Goal: Use online tool/utility: Use online tool/utility

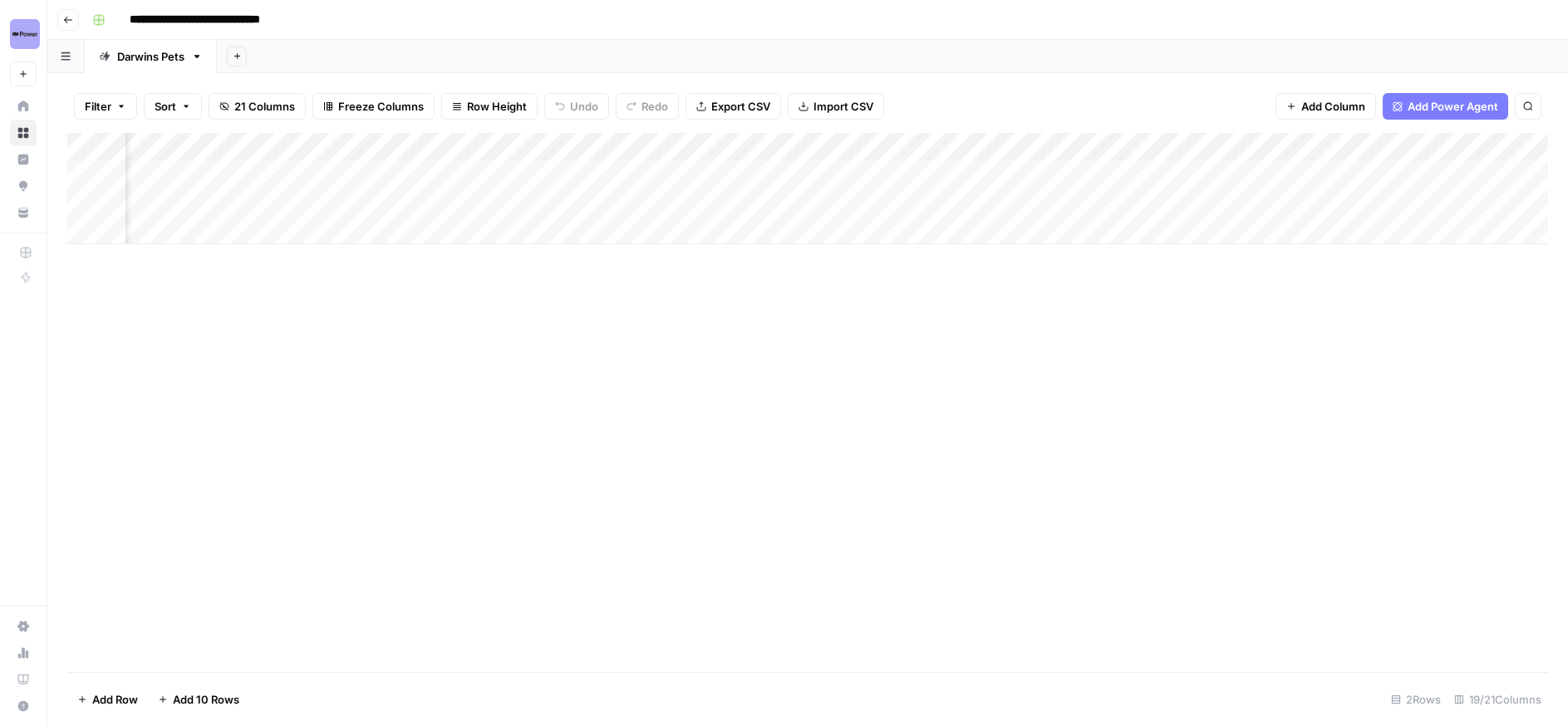
scroll to position [0, 1718]
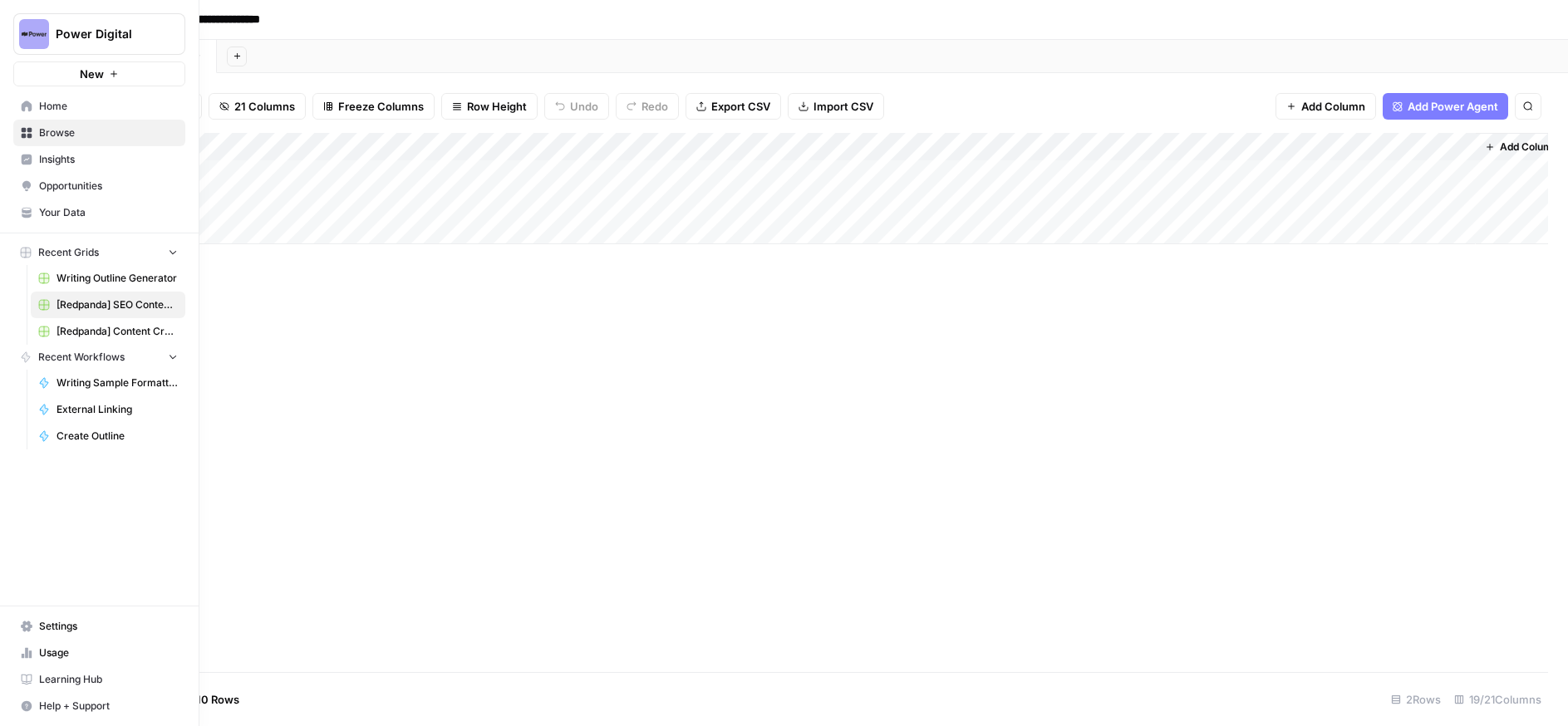
click at [16, 105] on link "Home" at bounding box center [99, 106] width 172 height 27
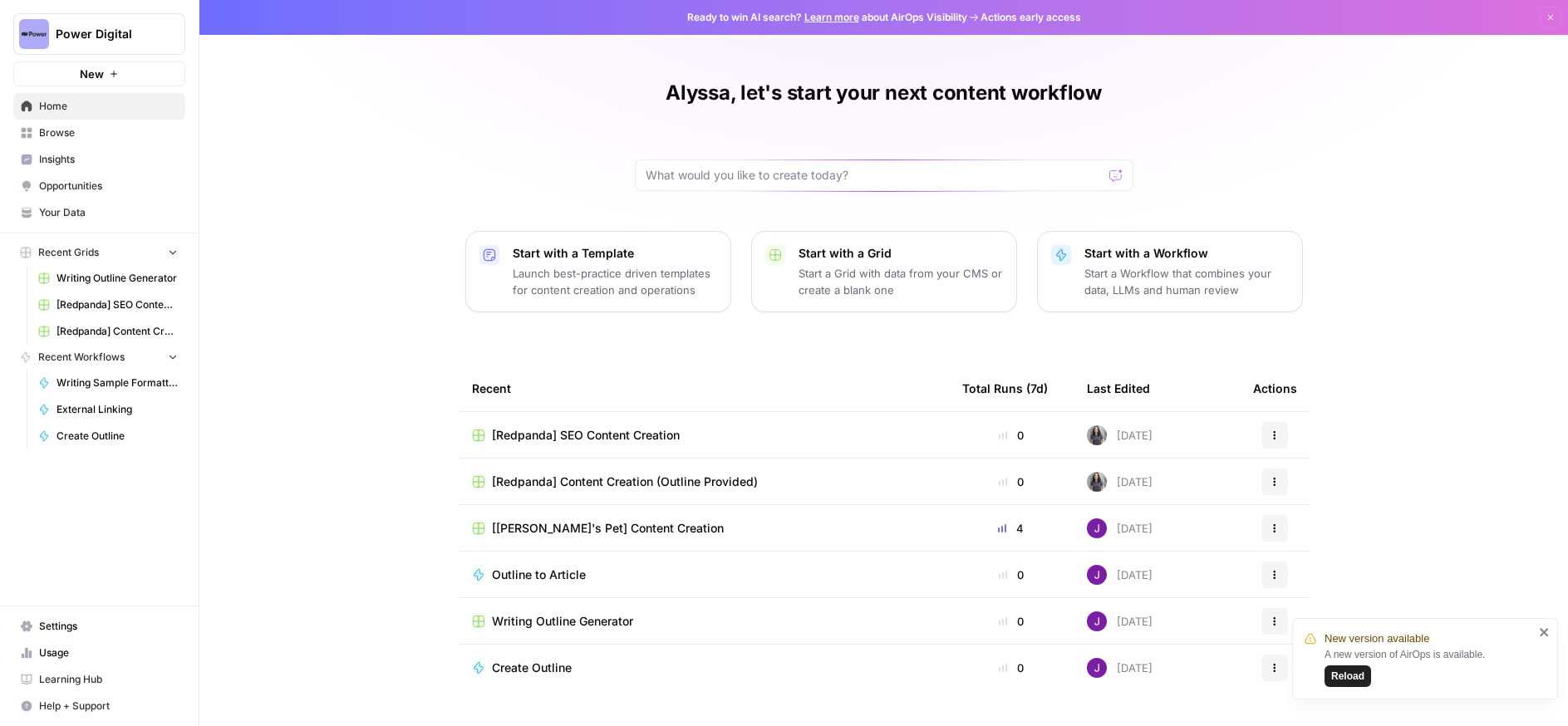
click at [70, 213] on span "Your Data" at bounding box center [108, 212] width 139 height 15
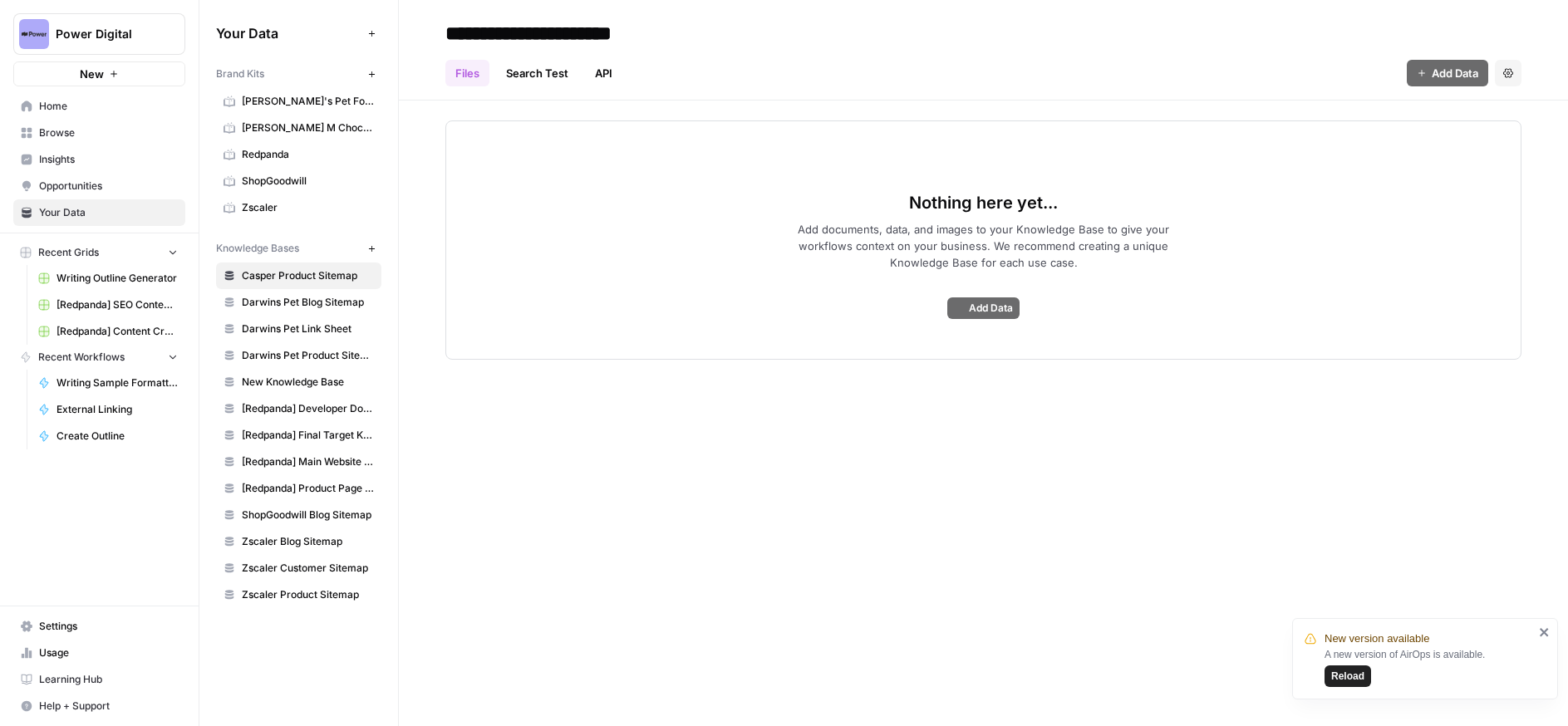
click at [280, 150] on span "Redpanda" at bounding box center [308, 154] width 132 height 15
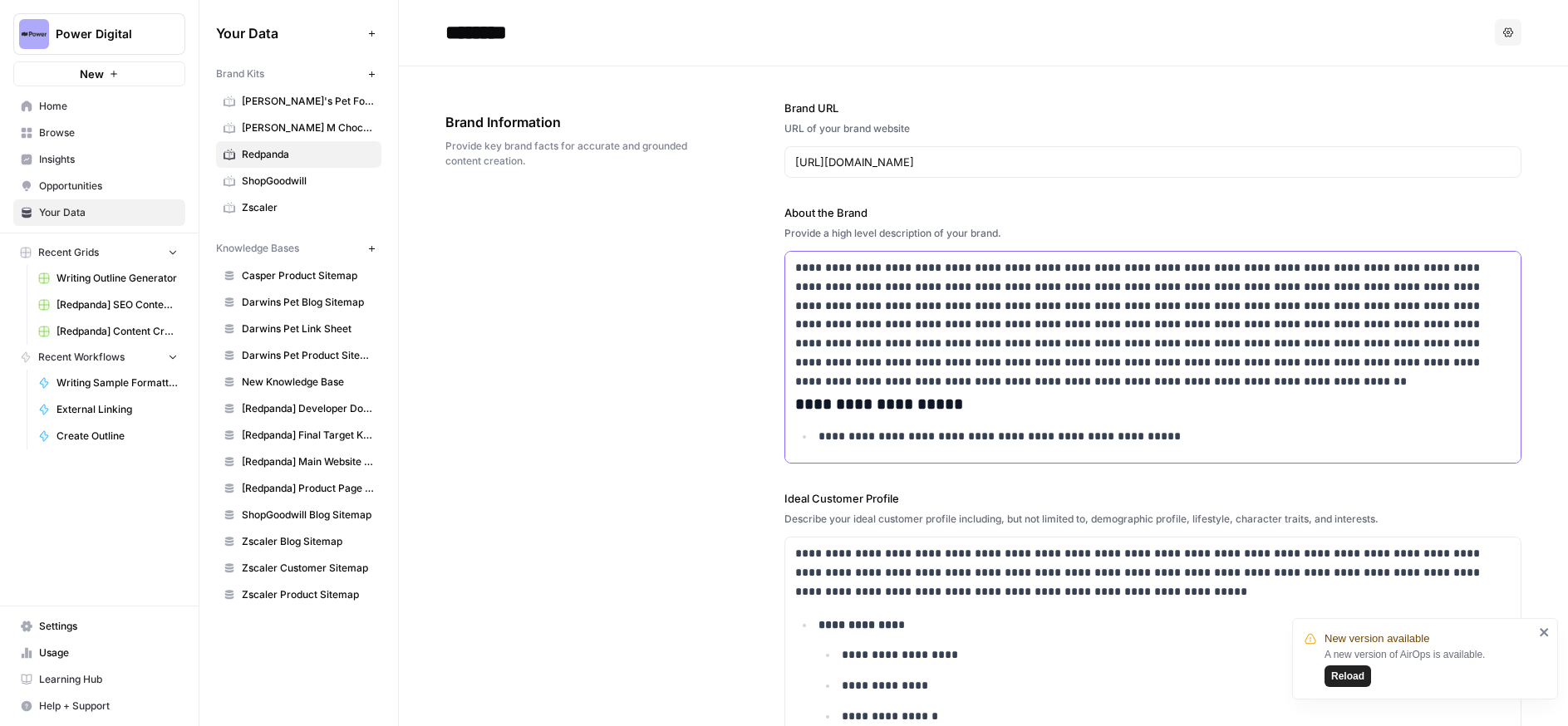
click at [915, 298] on p "**********" at bounding box center [1152, 315] width 715 height 114
copy div "**********"
click at [623, 422] on div "**********" at bounding box center [983, 658] width 1076 height 1183
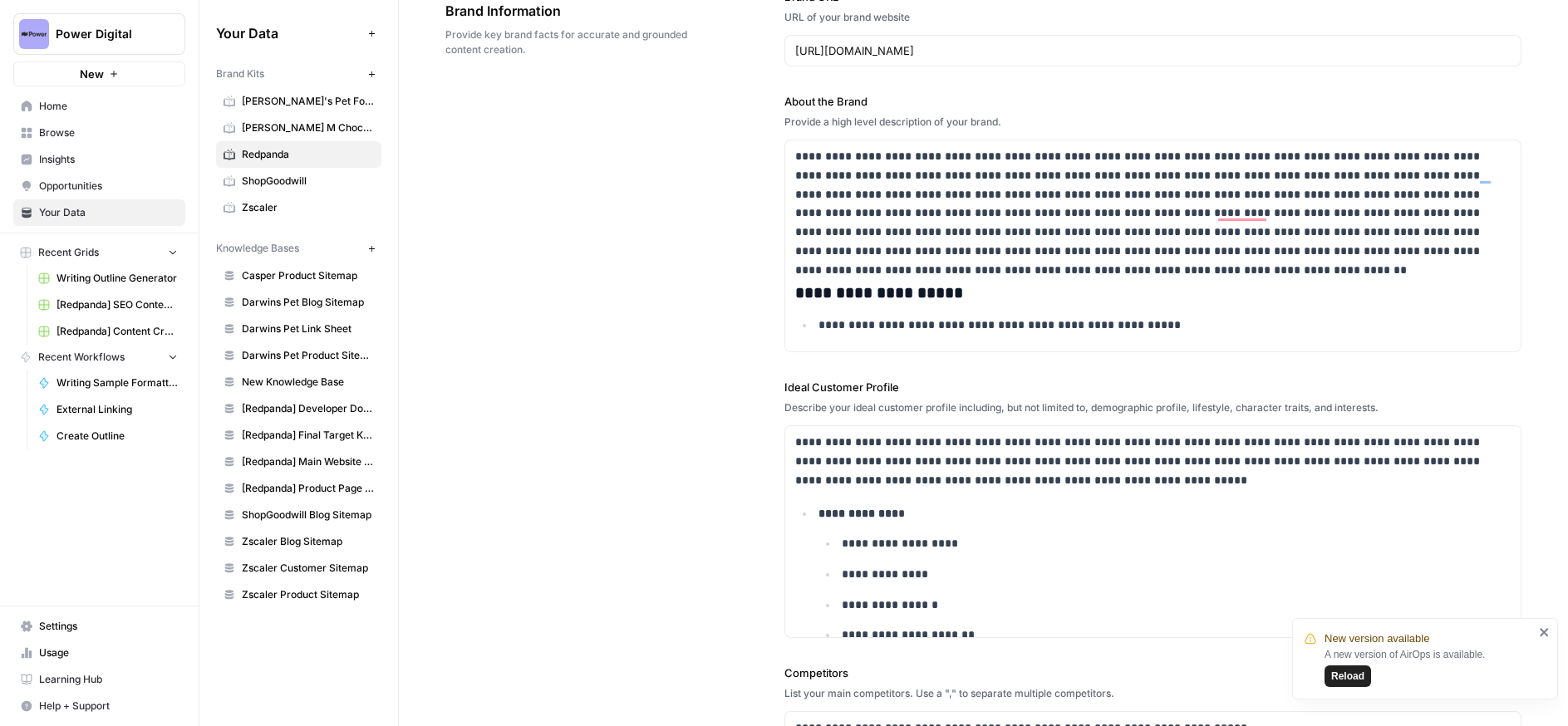
scroll to position [190, 0]
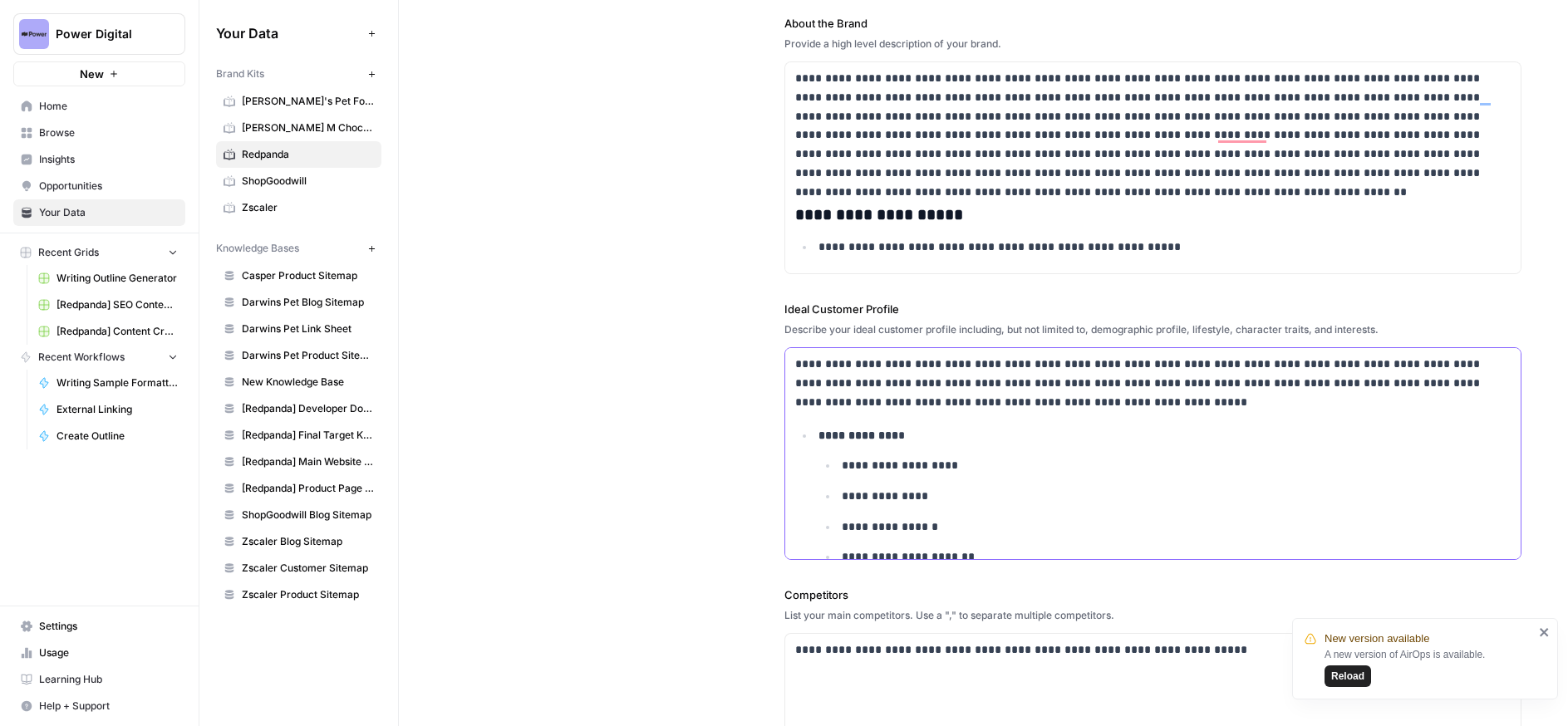
click at [942, 391] on p "**********" at bounding box center [1152, 383] width 715 height 56
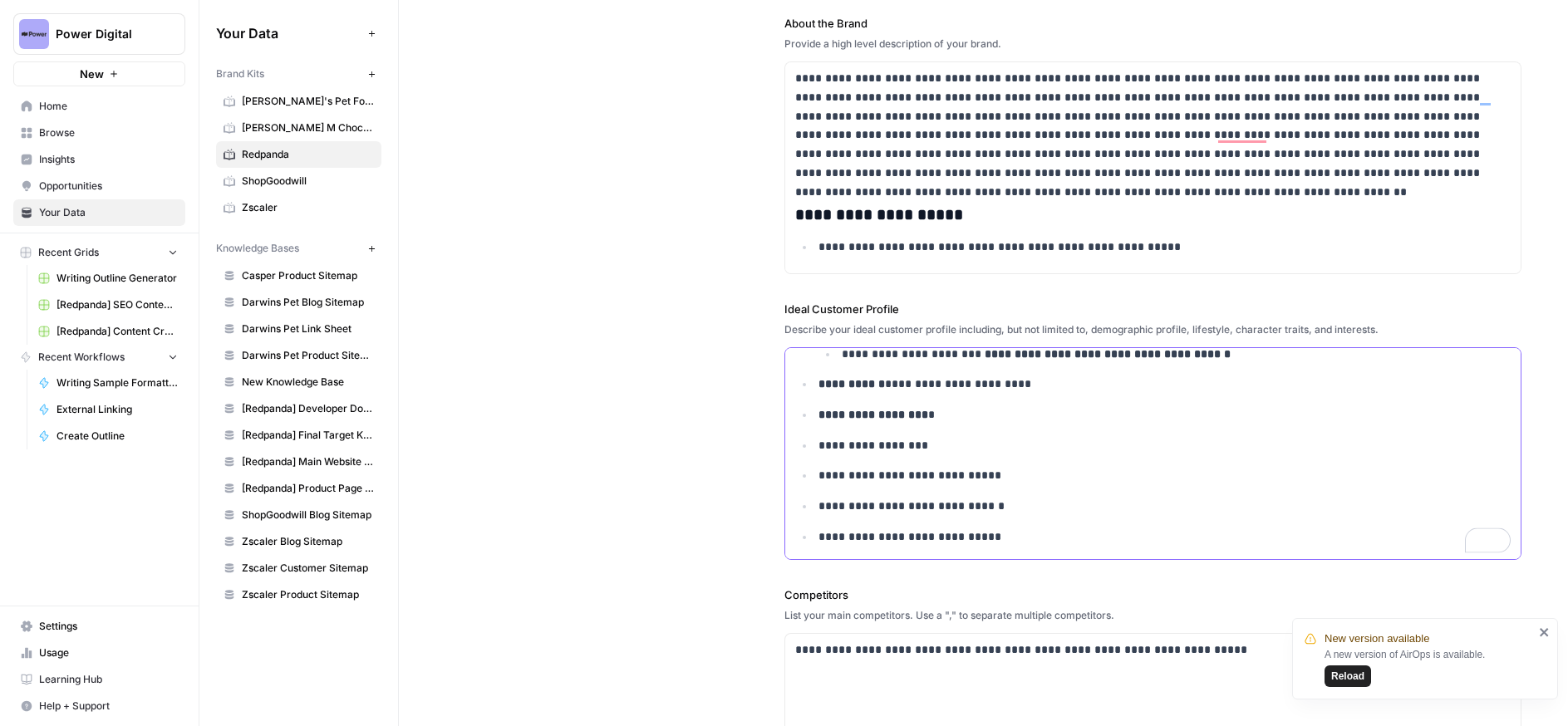
scroll to position [295, 0]
click at [889, 443] on p "**********" at bounding box center [1164, 446] width 692 height 19
copy p "**********"
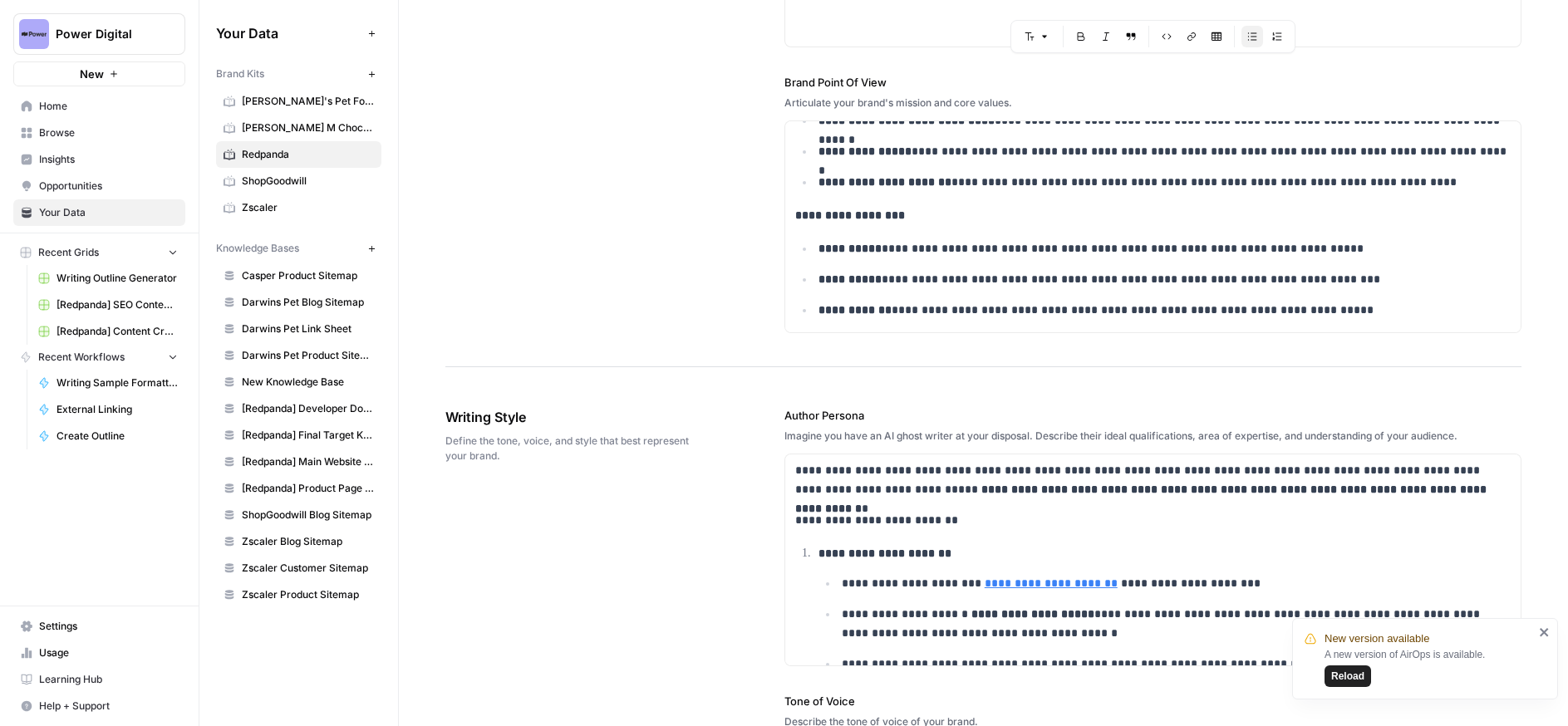
scroll to position [269, 0]
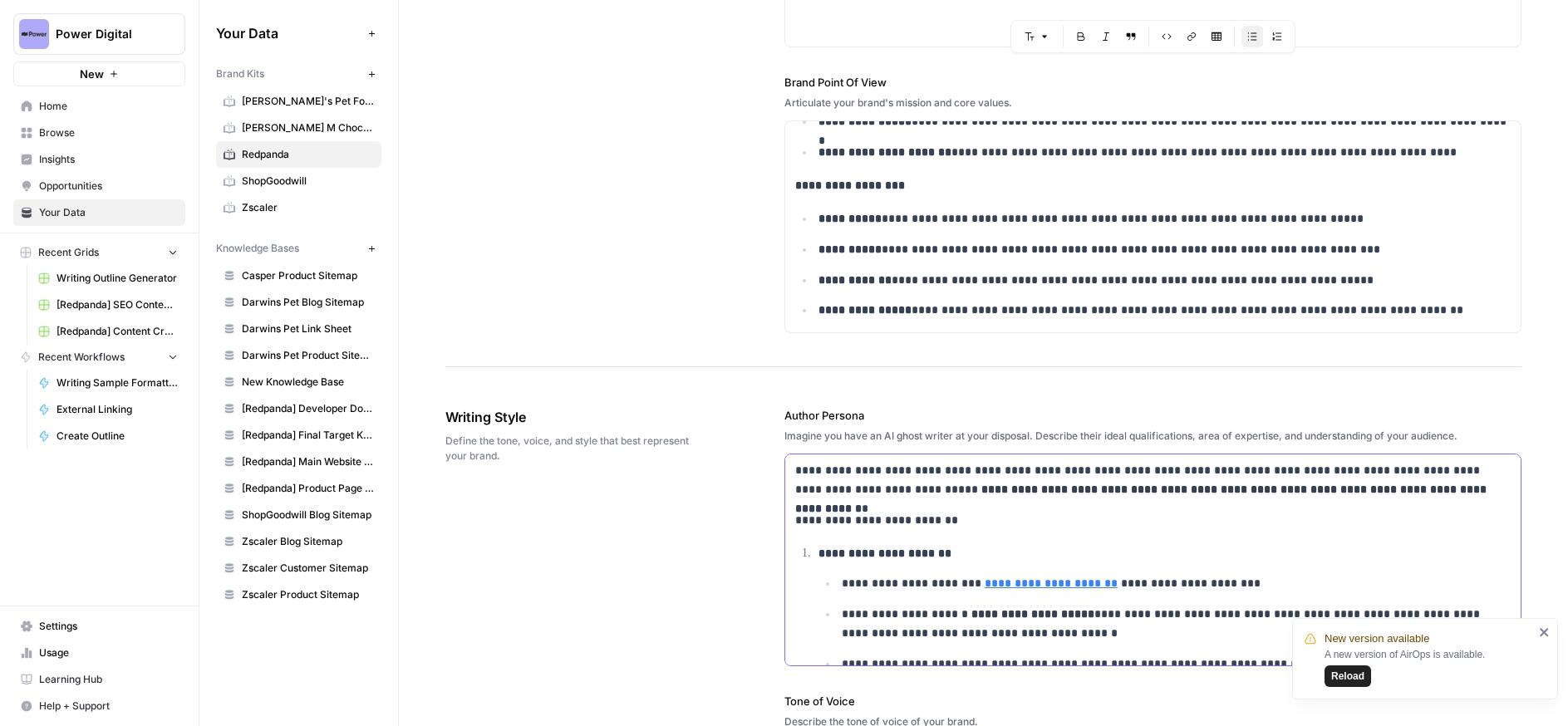
click at [909, 511] on p "**********" at bounding box center [1152, 520] width 715 height 19
copy div "**********"
click at [608, 409] on span "Writing Style" at bounding box center [567, 416] width 246 height 20
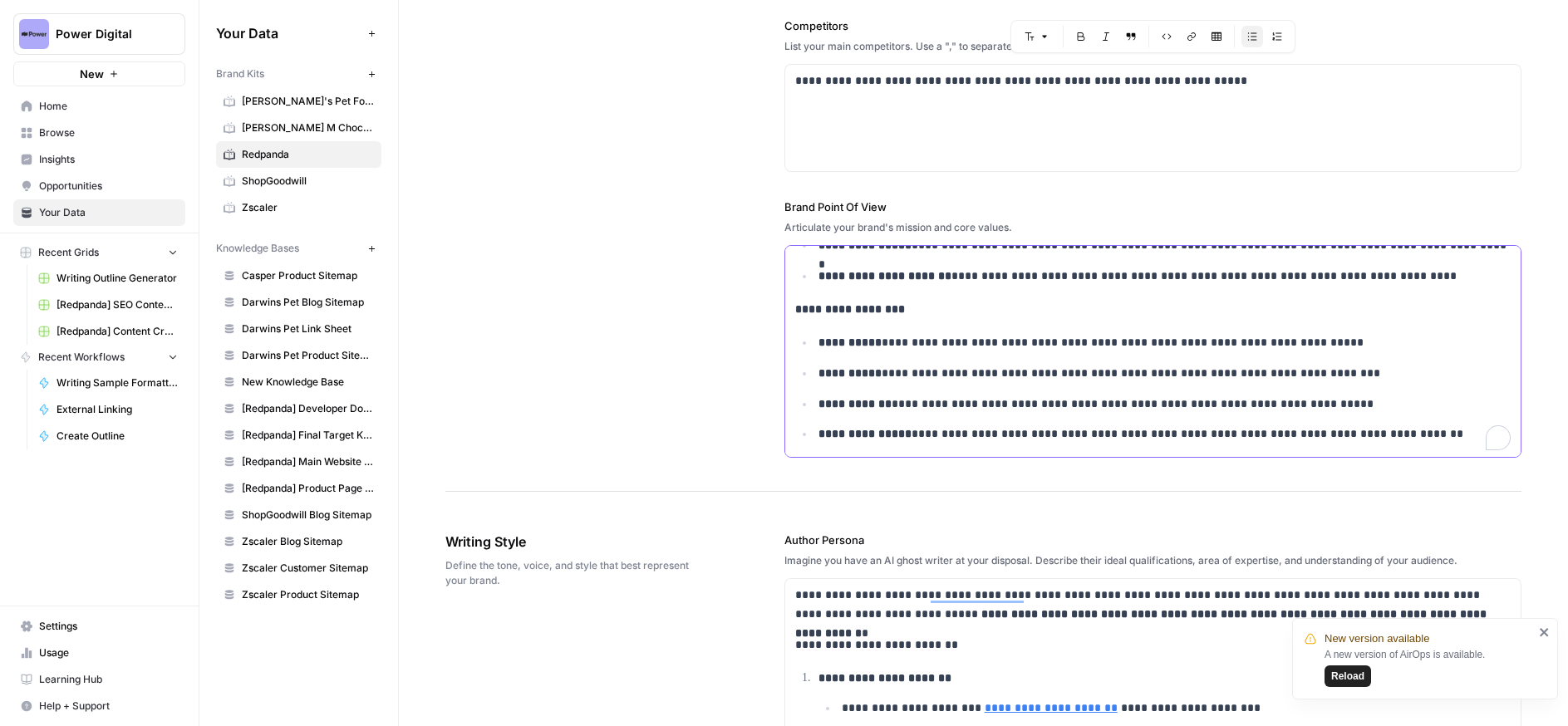
click at [889, 345] on p "**********" at bounding box center [1164, 343] width 692 height 19
copy div "**********"
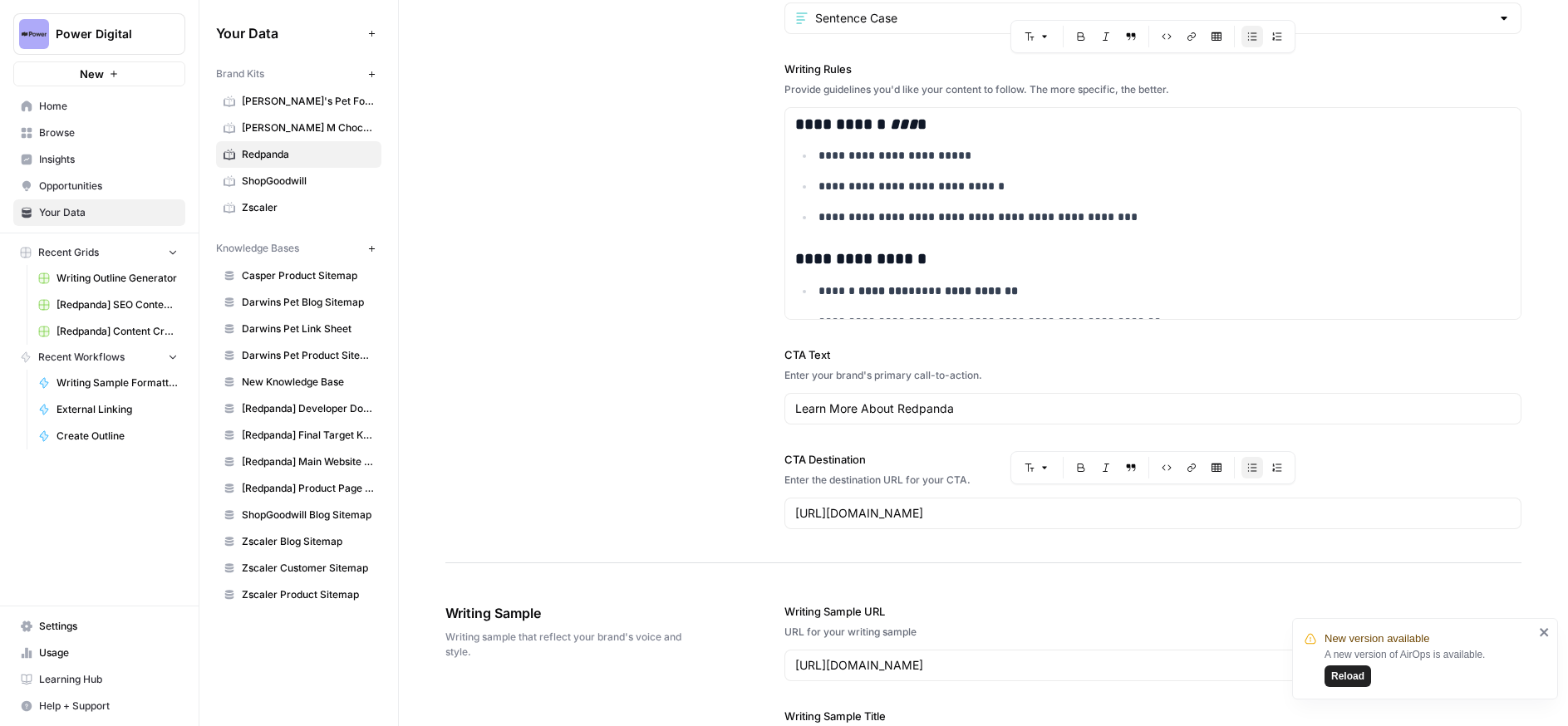
scroll to position [1291, 0]
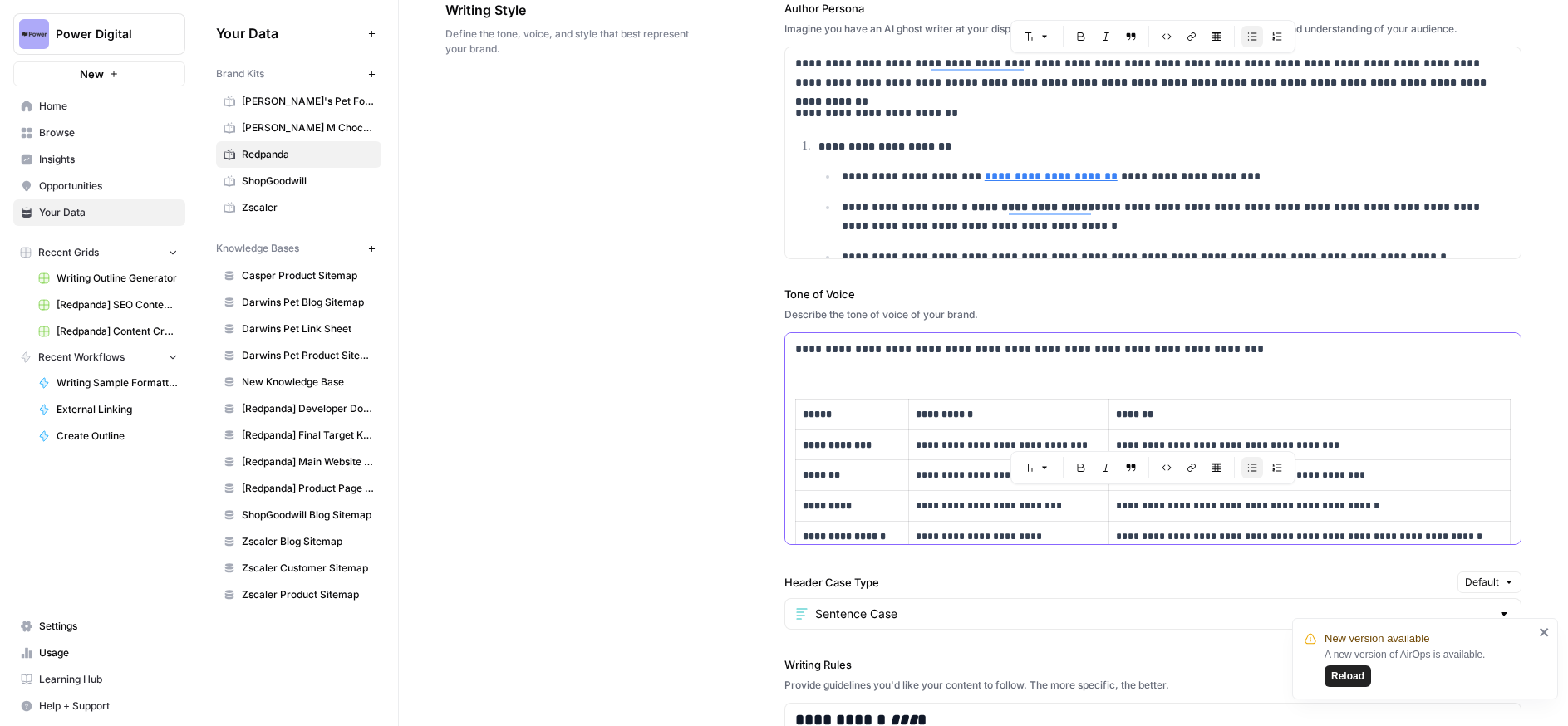
click at [935, 439] on p "**********" at bounding box center [1008, 445] width 186 height 16
copy div "**********"
click at [618, 403] on div "**********" at bounding box center [983, 563] width 1076 height 1192
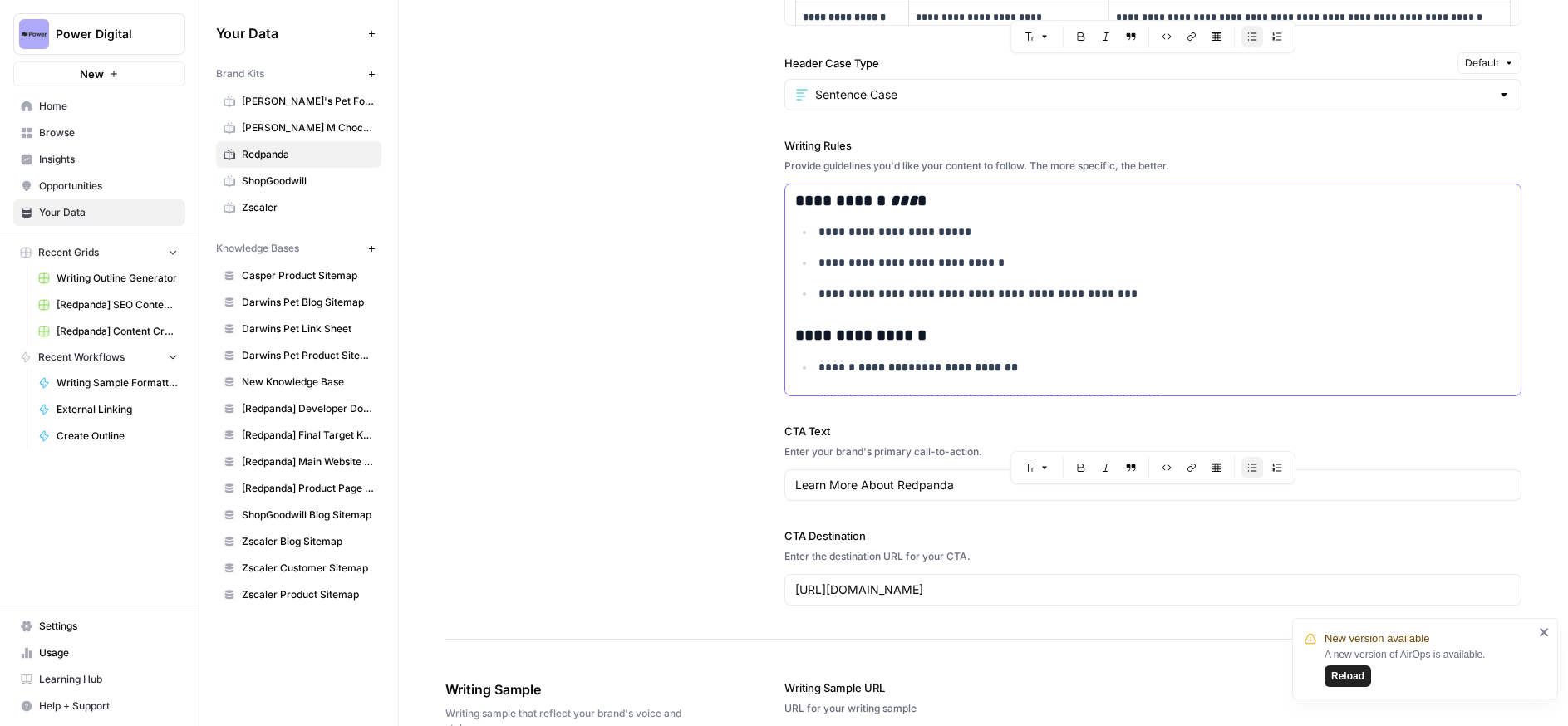
click at [915, 258] on p "**********" at bounding box center [1164, 263] width 692 height 19
copy div "**********"
click at [915, 258] on p "**********" at bounding box center [1164, 263] width 692 height 19
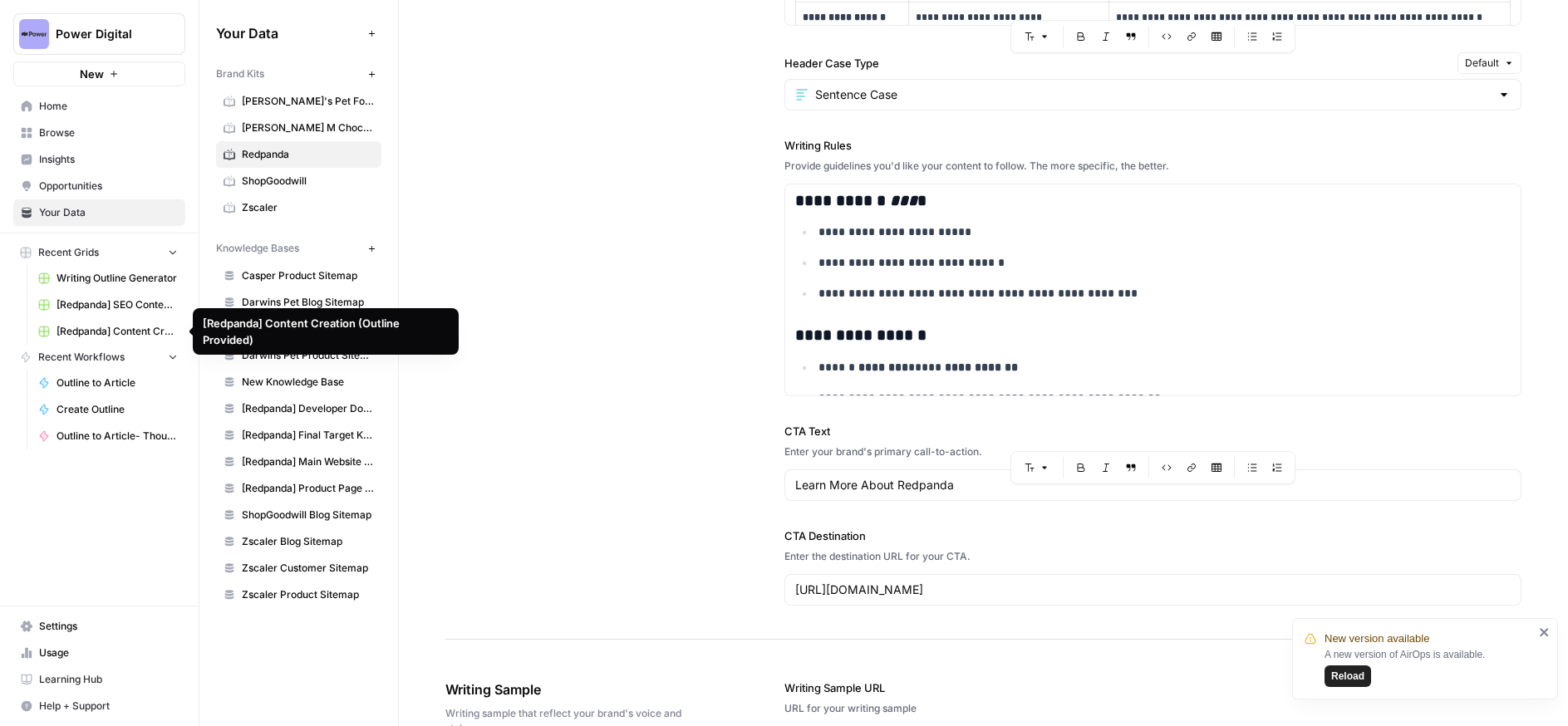
click at [101, 329] on span "[Redpanda] Content Creation (Outline Provided)" at bounding box center [117, 330] width 121 height 15
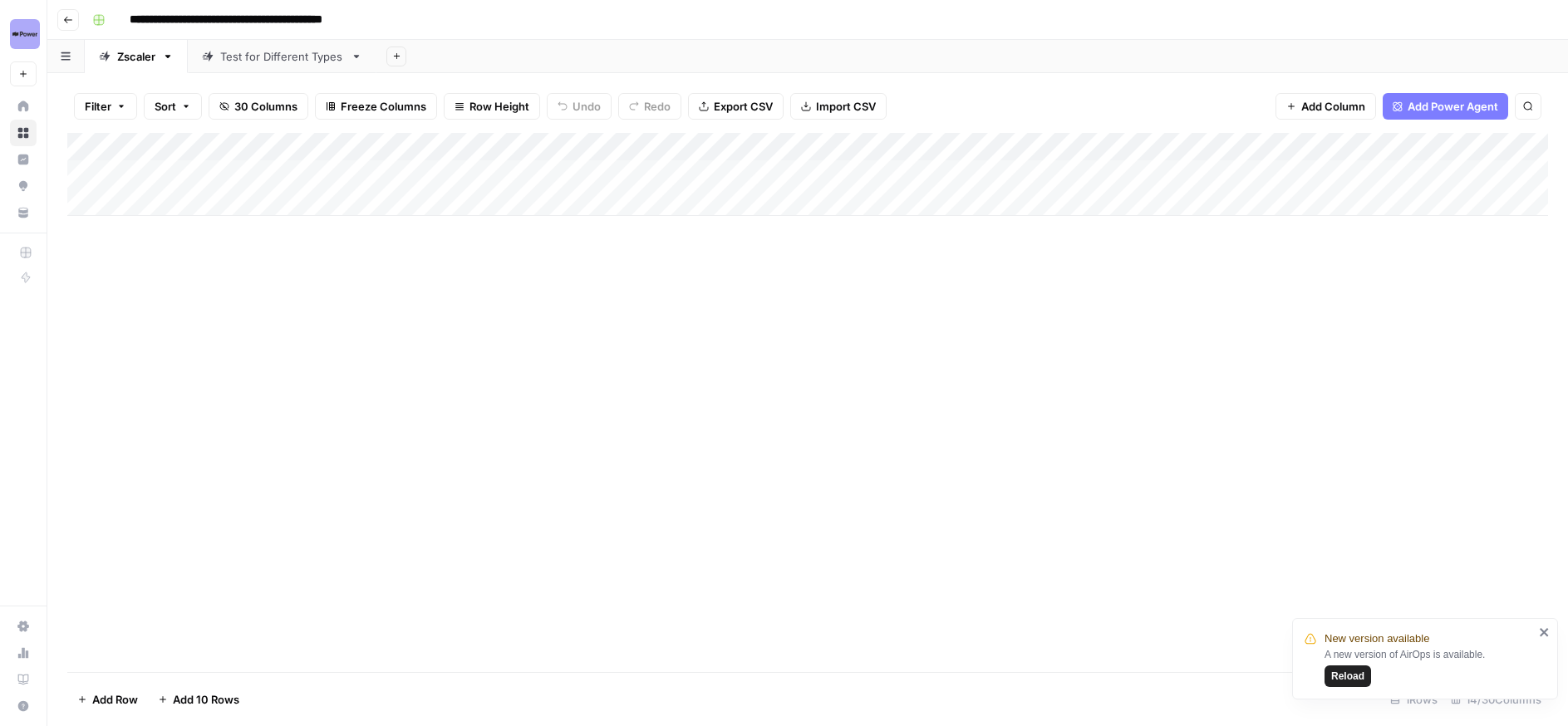
click at [1346, 664] on div "A new version of AirOps is available. Reload" at bounding box center [1428, 667] width 209 height 40
click at [1343, 670] on span "Reload" at bounding box center [1348, 676] width 33 height 15
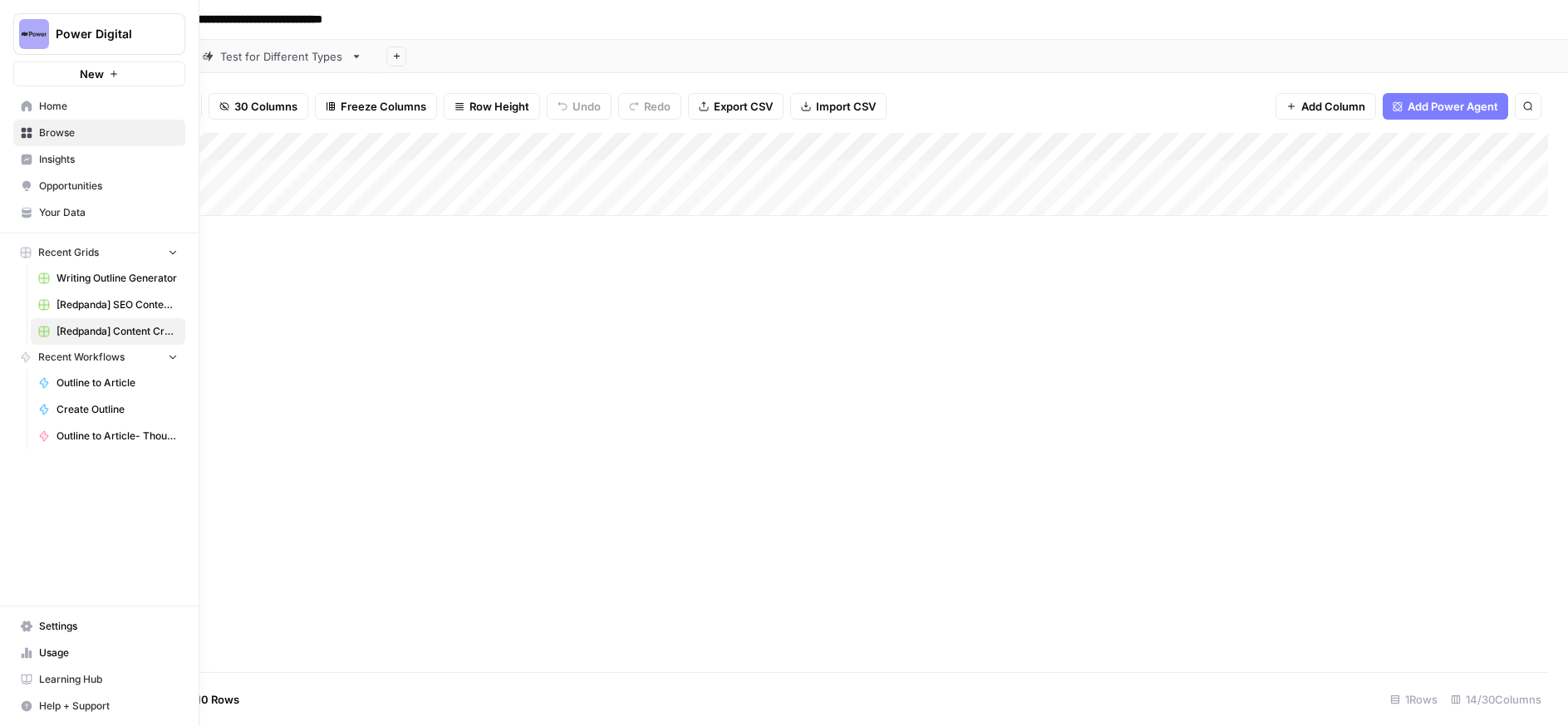
click at [107, 406] on span "Create Outline" at bounding box center [117, 409] width 121 height 15
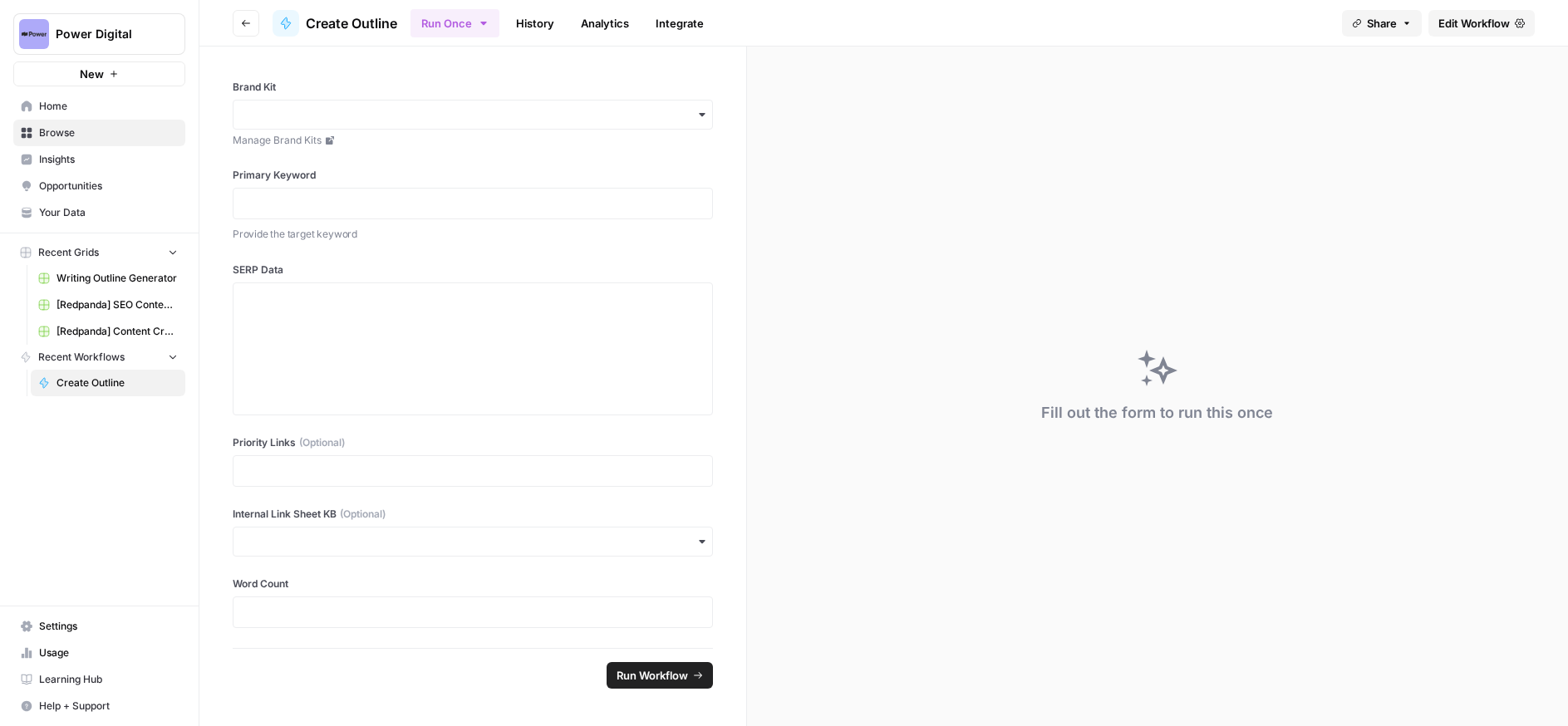
click at [104, 162] on span "Insights" at bounding box center [108, 159] width 139 height 15
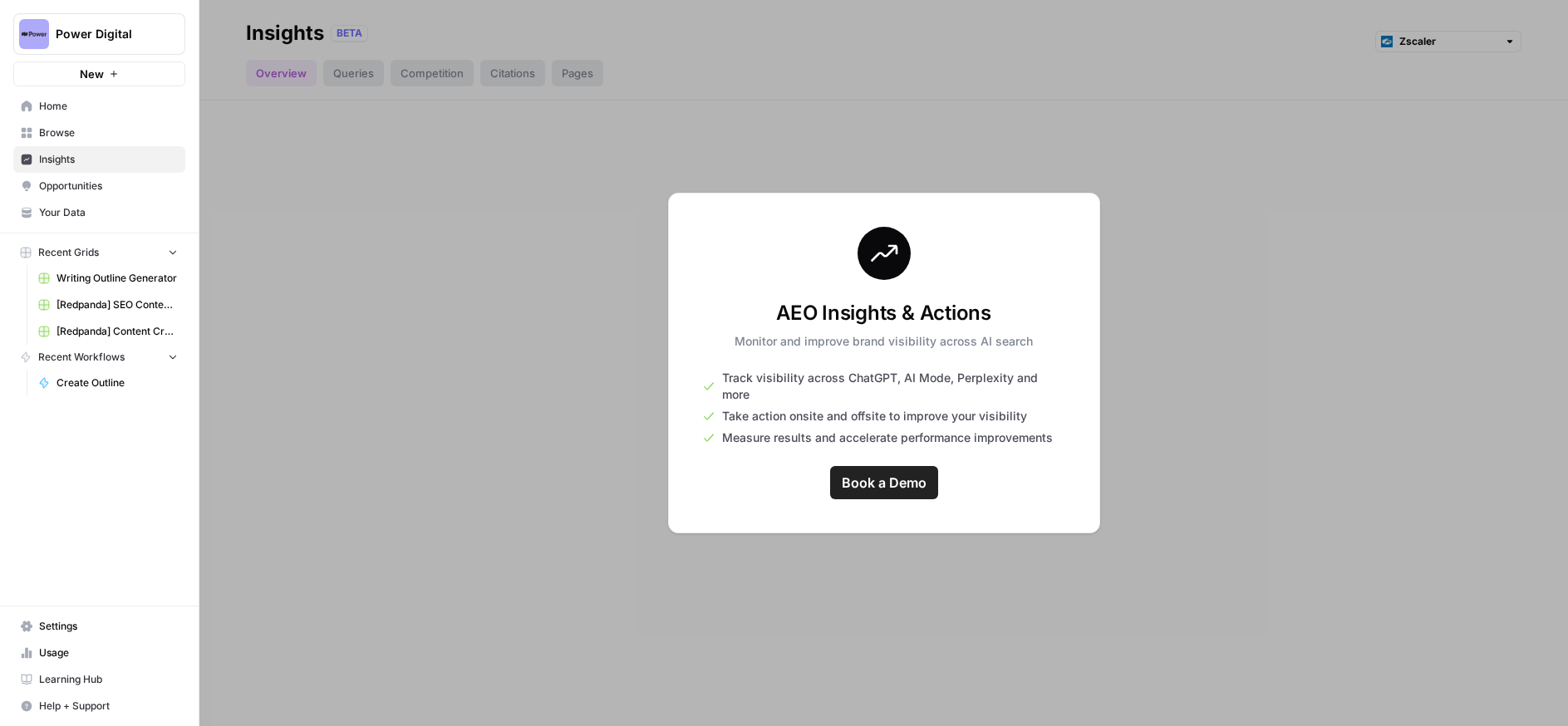
click at [83, 214] on span "Your Data" at bounding box center [108, 212] width 139 height 15
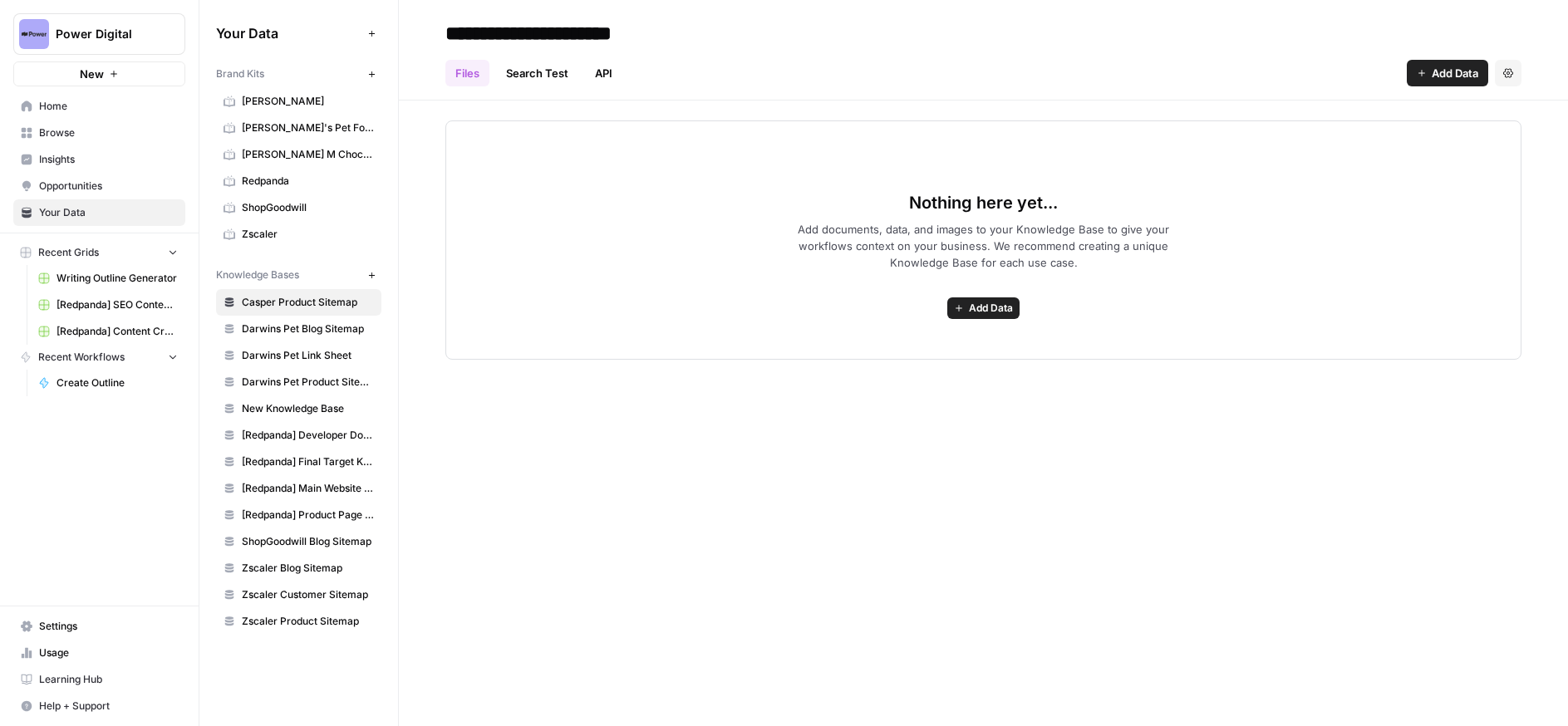
click at [124, 273] on span "Writing Outline Generator" at bounding box center [117, 278] width 121 height 15
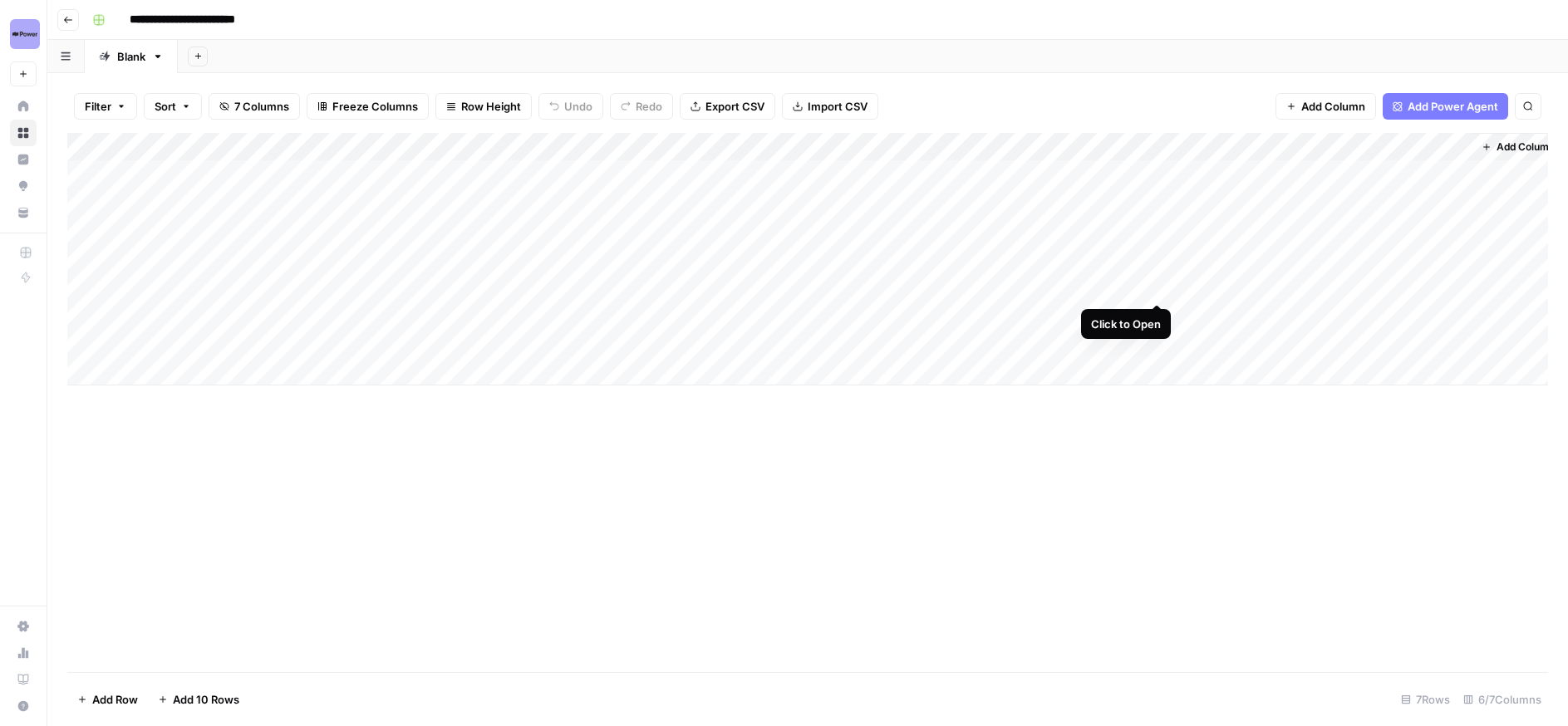
click at [1159, 286] on div "Add Column" at bounding box center [808, 258] width 1480 height 252
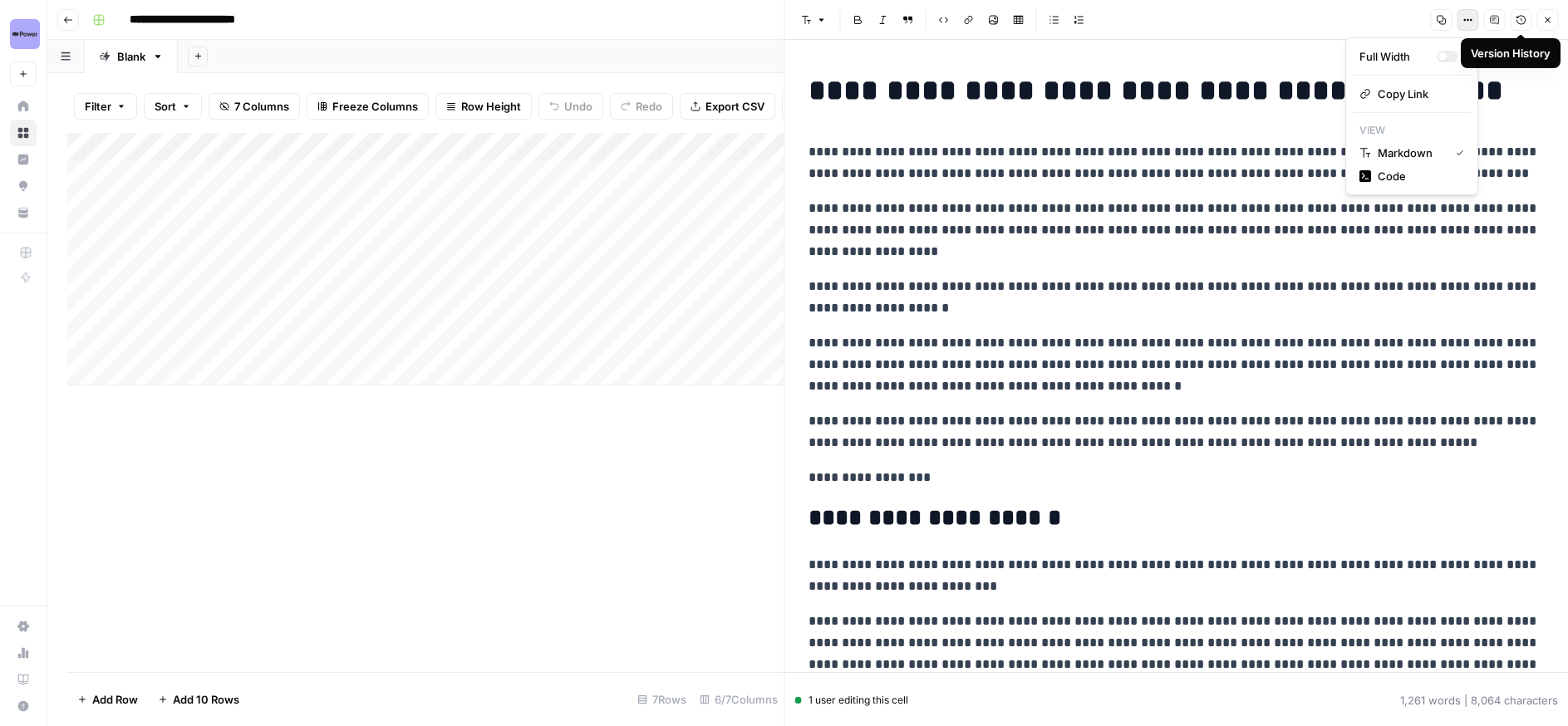
click at [1466, 23] on icon "button" at bounding box center [1466, 19] width 10 height 10
click at [1392, 173] on span "Code" at bounding box center [1417, 175] width 80 height 16
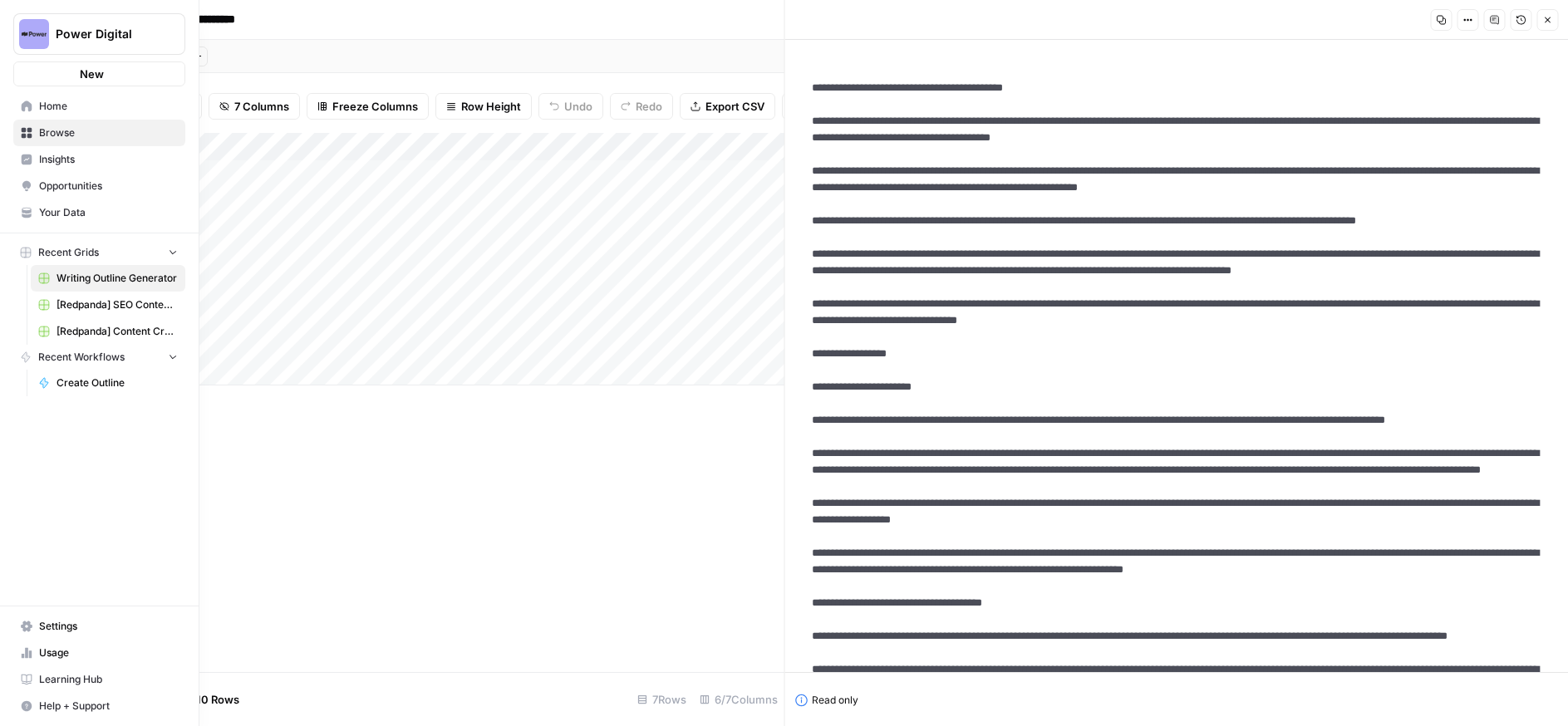
click at [30, 101] on icon at bounding box center [26, 106] width 11 height 11
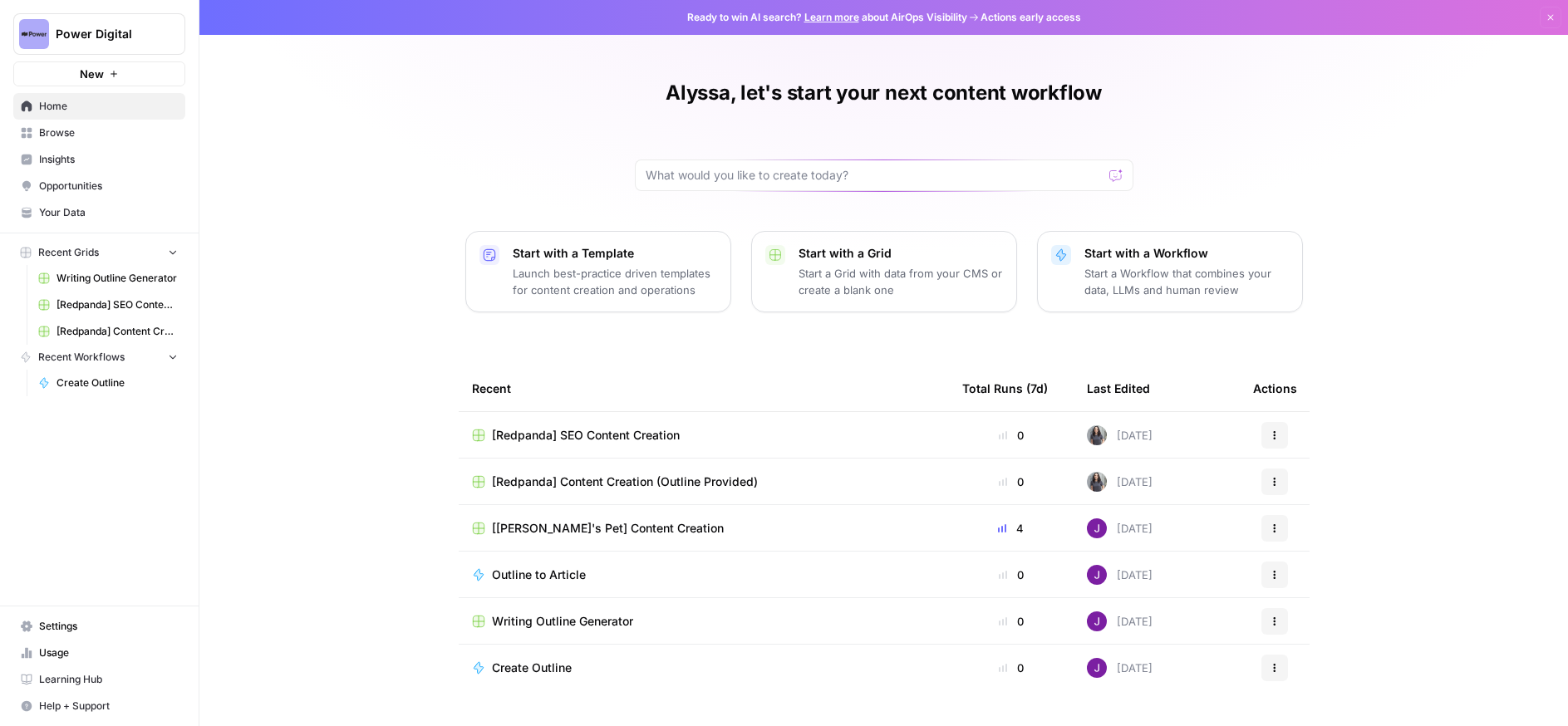
click at [82, 207] on span "Your Data" at bounding box center [108, 212] width 139 height 15
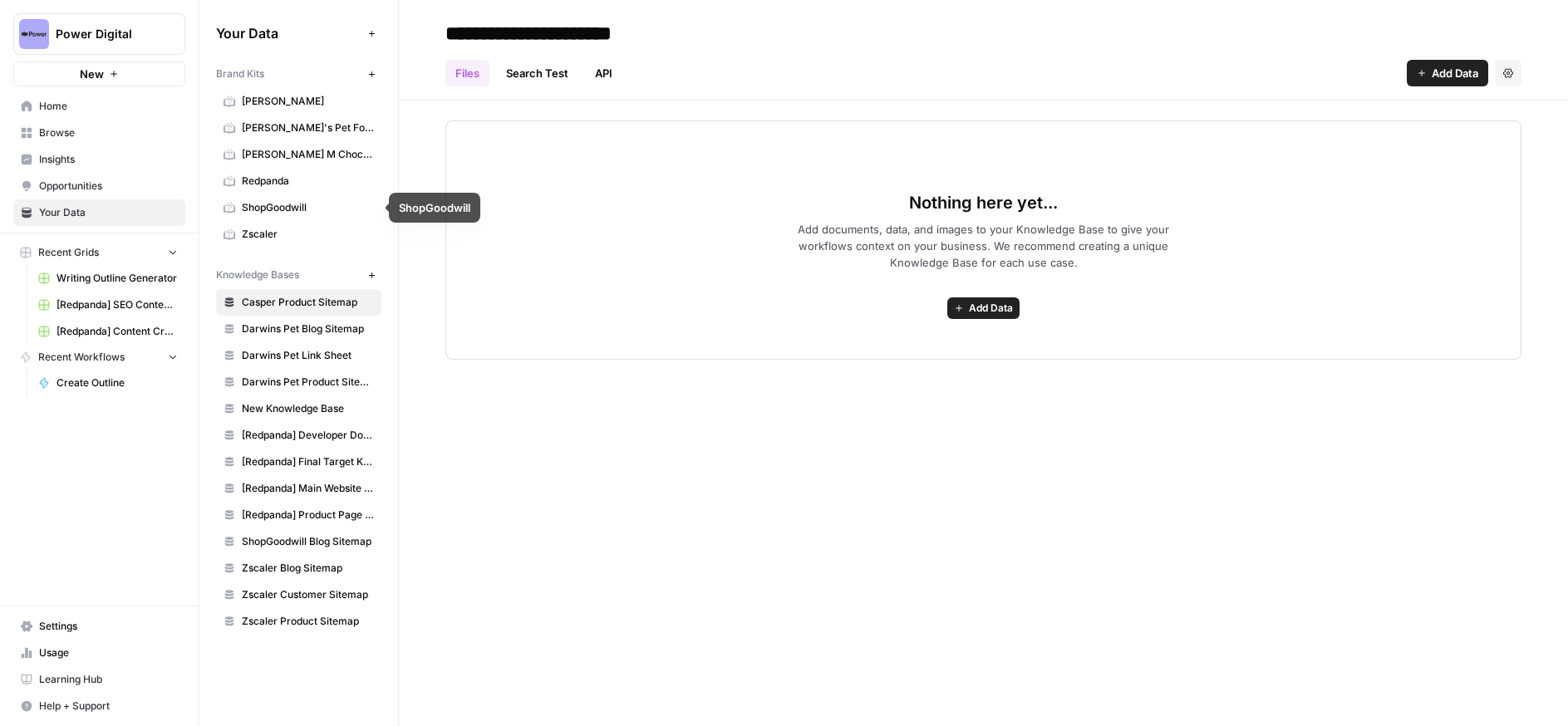
click at [277, 180] on span "Redpanda" at bounding box center [308, 180] width 132 height 15
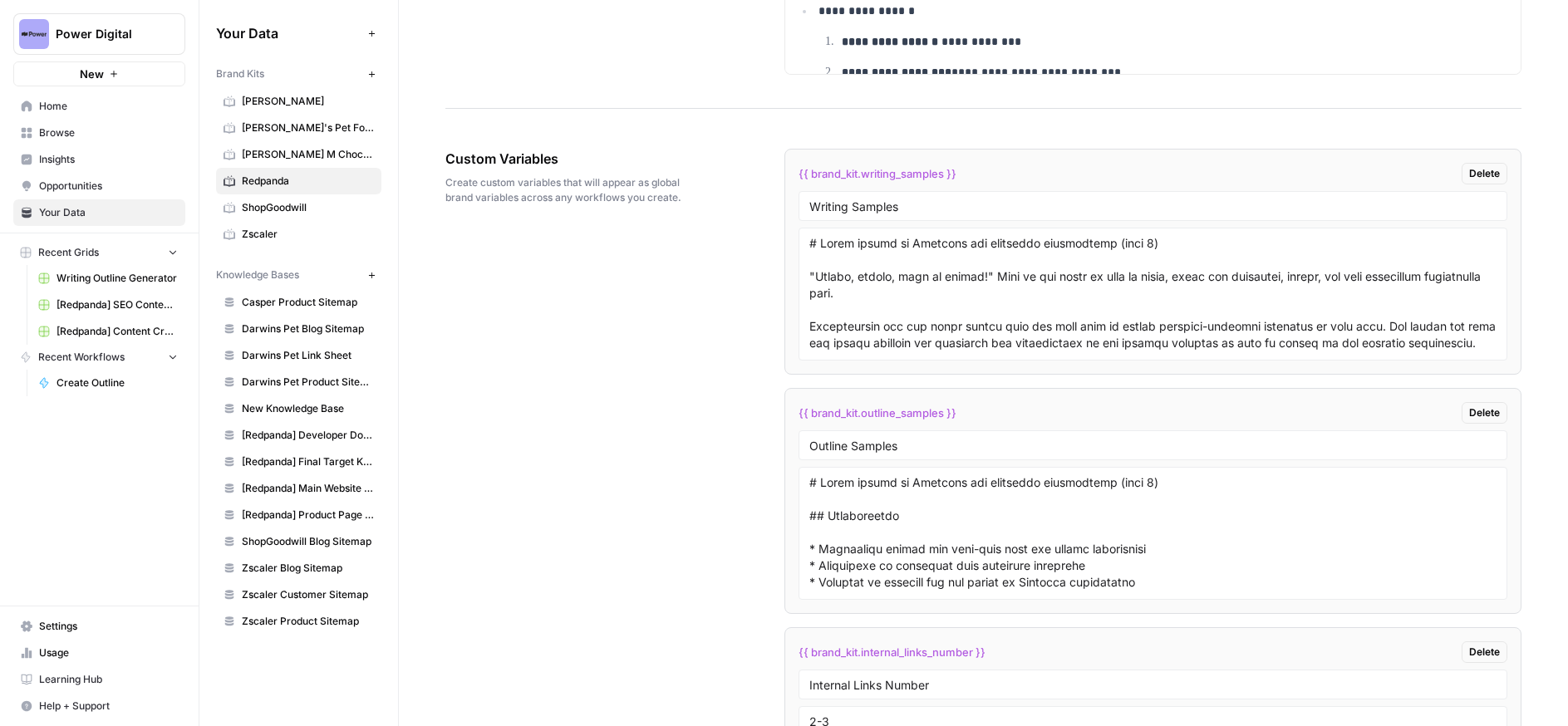
scroll to position [3094, 0]
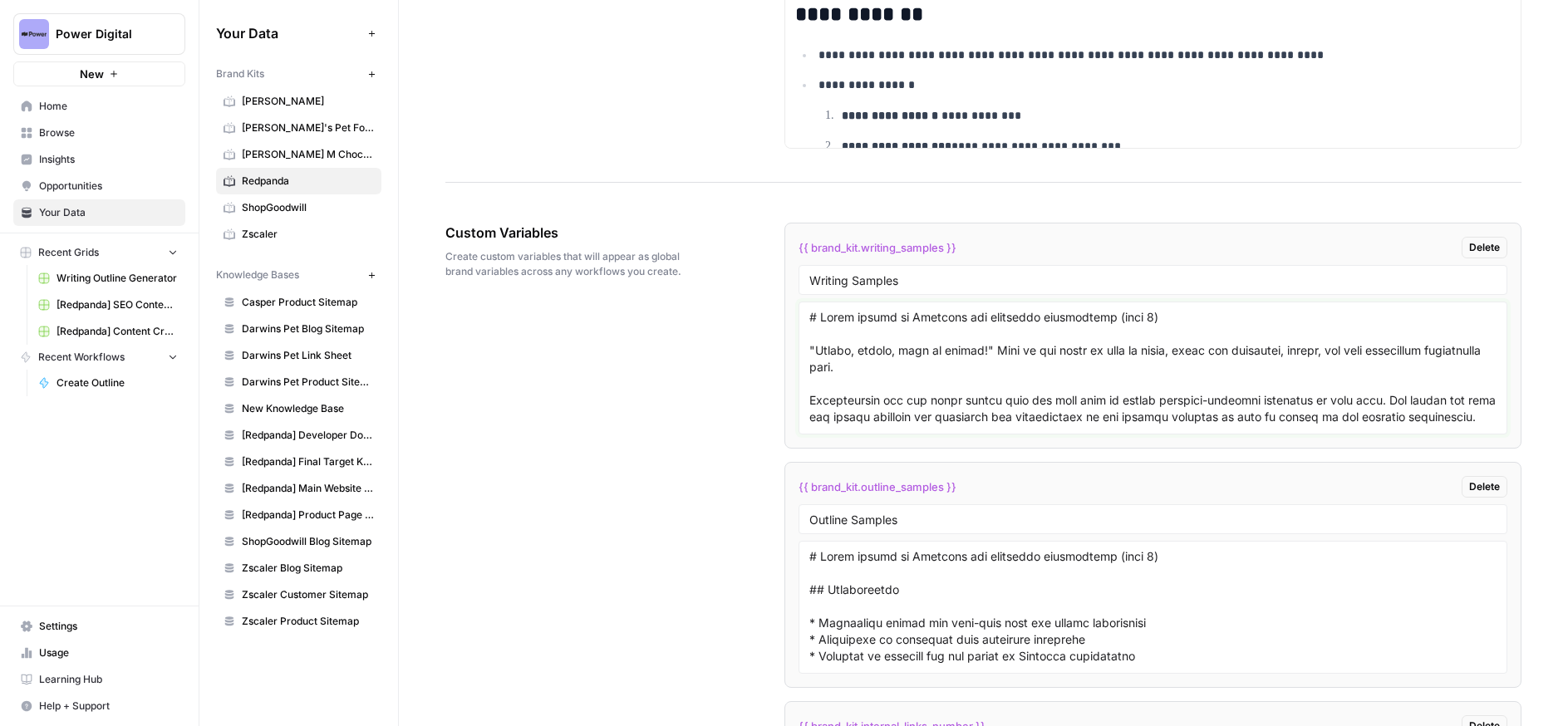
click at [927, 369] on textarea at bounding box center [1152, 368] width 687 height 118
paste textarea "Loremipsu dolo sit amet-cons AD elitseddoeiu TE inci, UT labo — et’d magnaaliqu…"
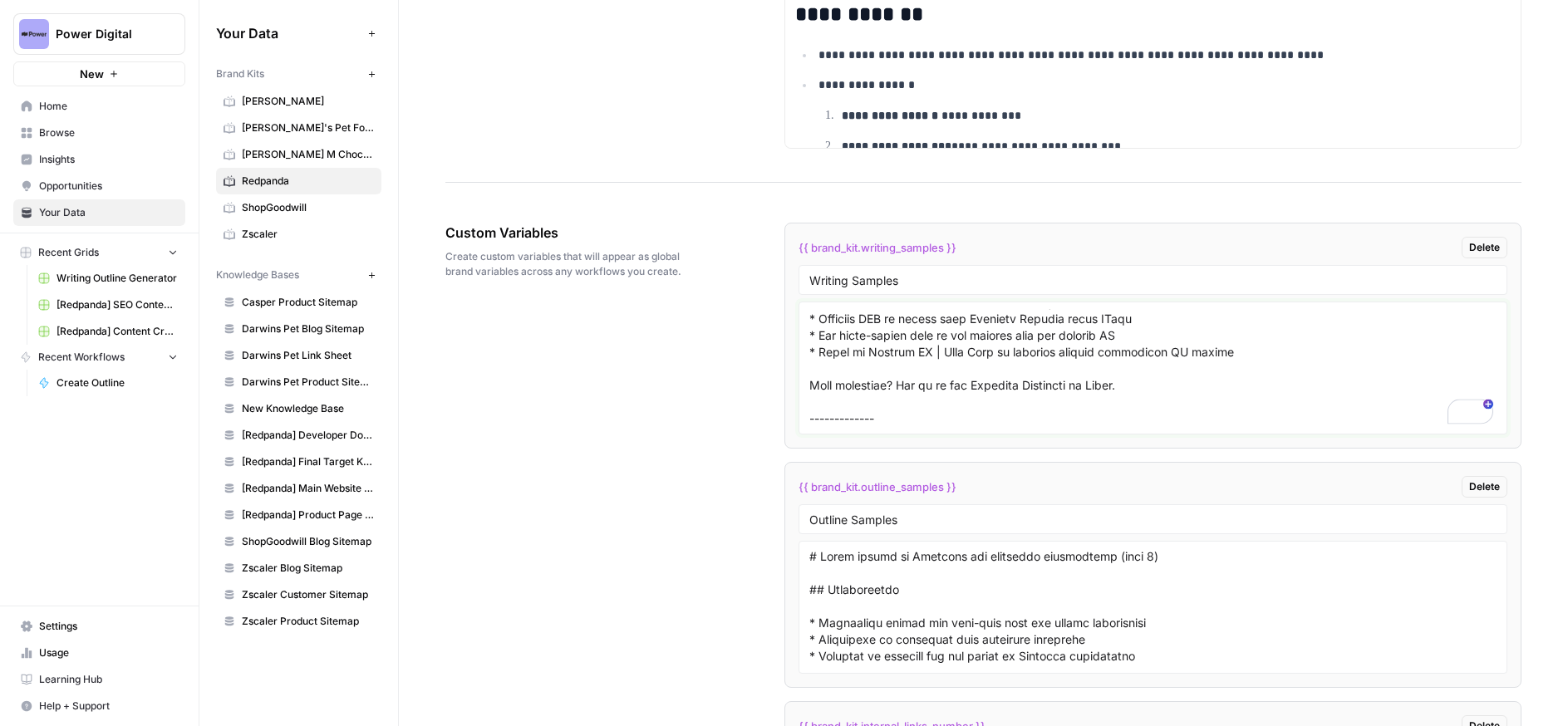
scroll to position [0, 0]
type textarea "# Loremipsu dolo sit amet-cons AD elitseddoeiu TE inci, UT labo — et’d magnaali…"
click at [121, 272] on span "Writing Outline Generator" at bounding box center [117, 278] width 121 height 15
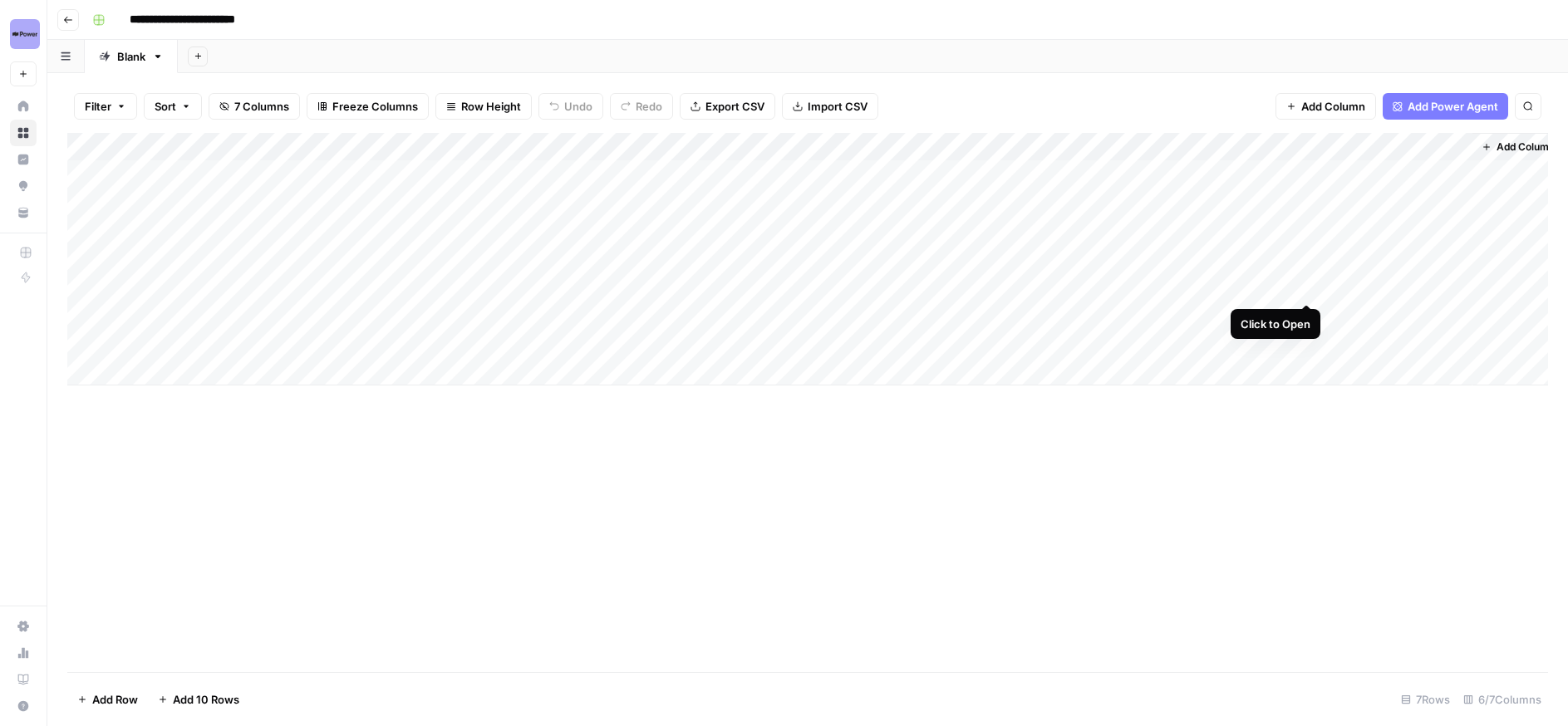
click at [1307, 287] on div "Add Column" at bounding box center [808, 258] width 1480 height 252
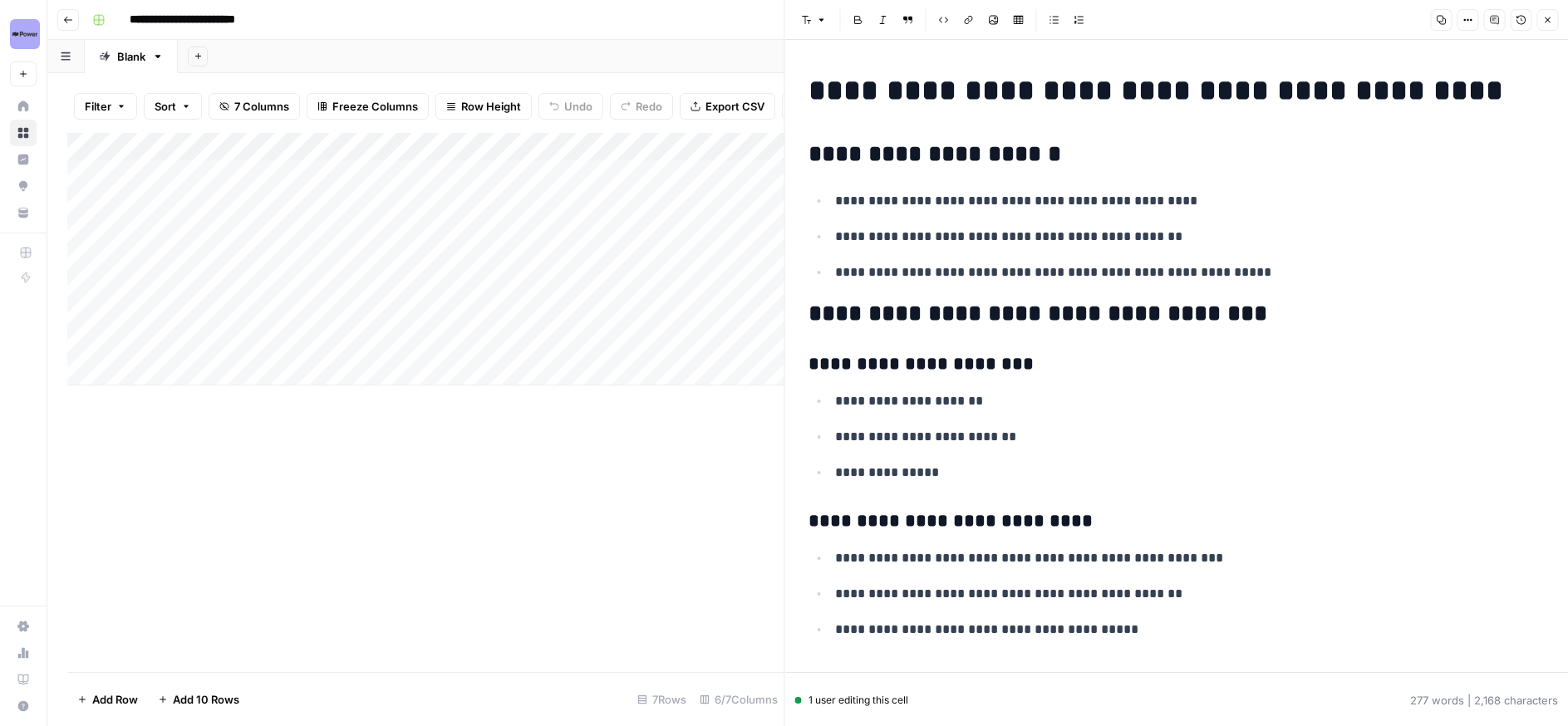
click at [1469, 18] on icon "button" at bounding box center [1466, 19] width 10 height 10
click at [1413, 177] on span "Code" at bounding box center [1417, 175] width 80 height 16
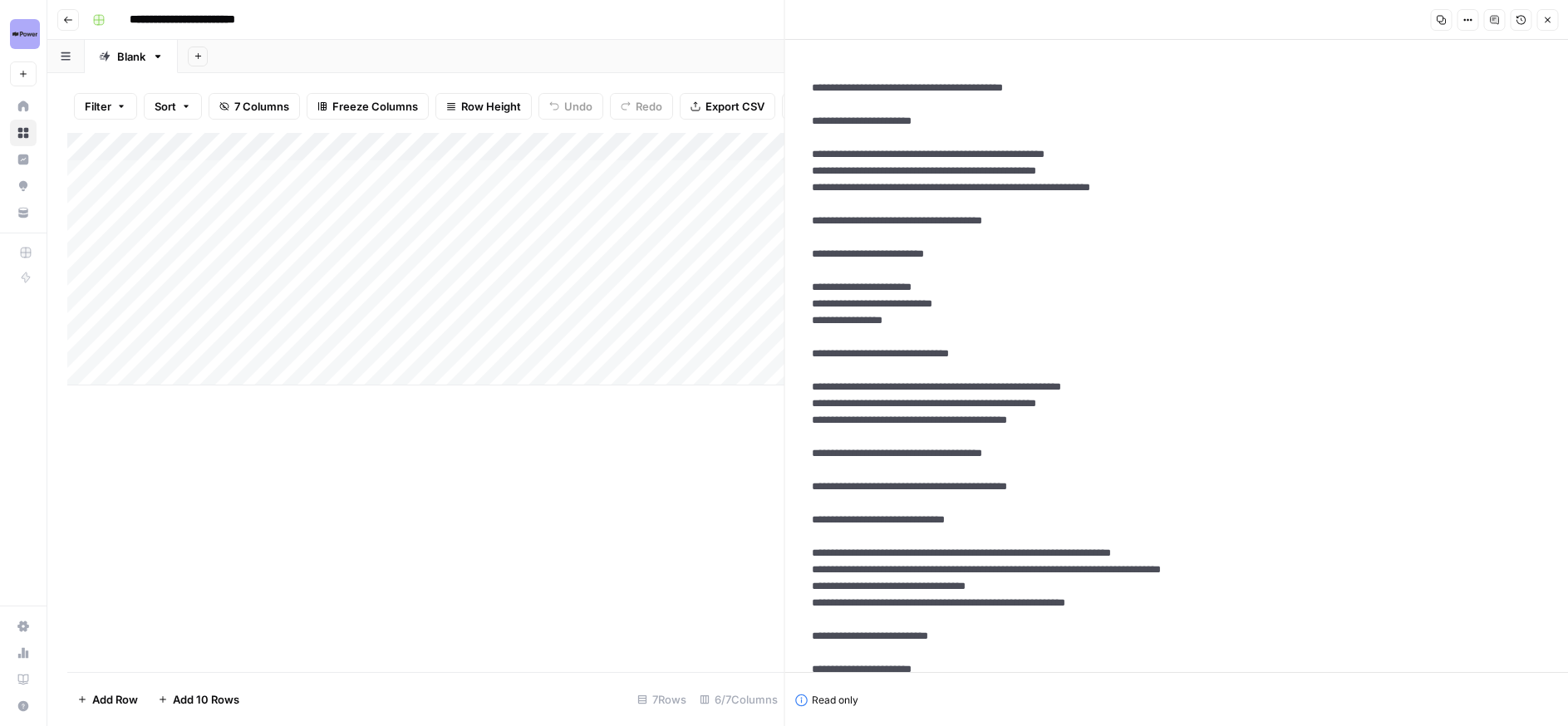
click at [1003, 255] on textarea at bounding box center [1177, 736] width 757 height 1338
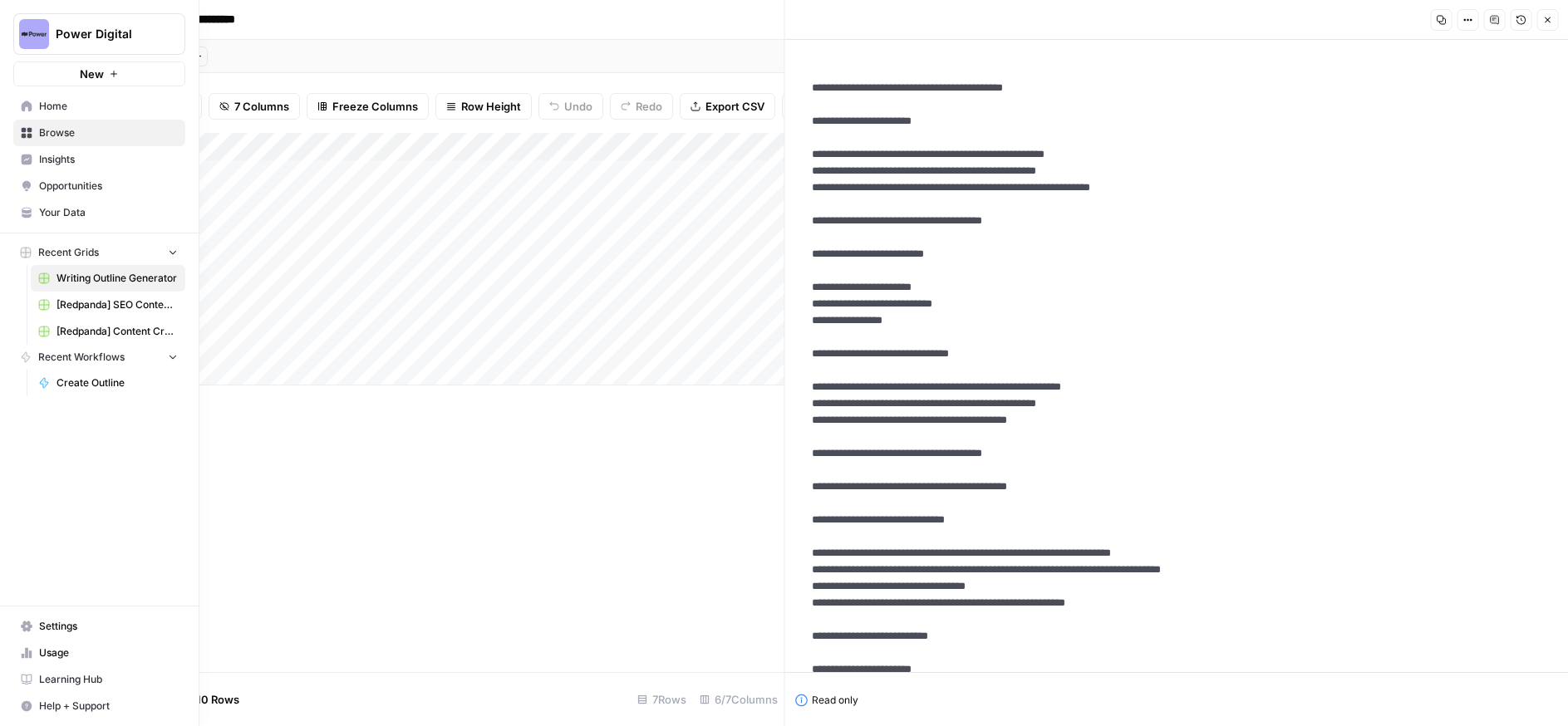
click at [70, 207] on span "Your Data" at bounding box center [108, 212] width 139 height 15
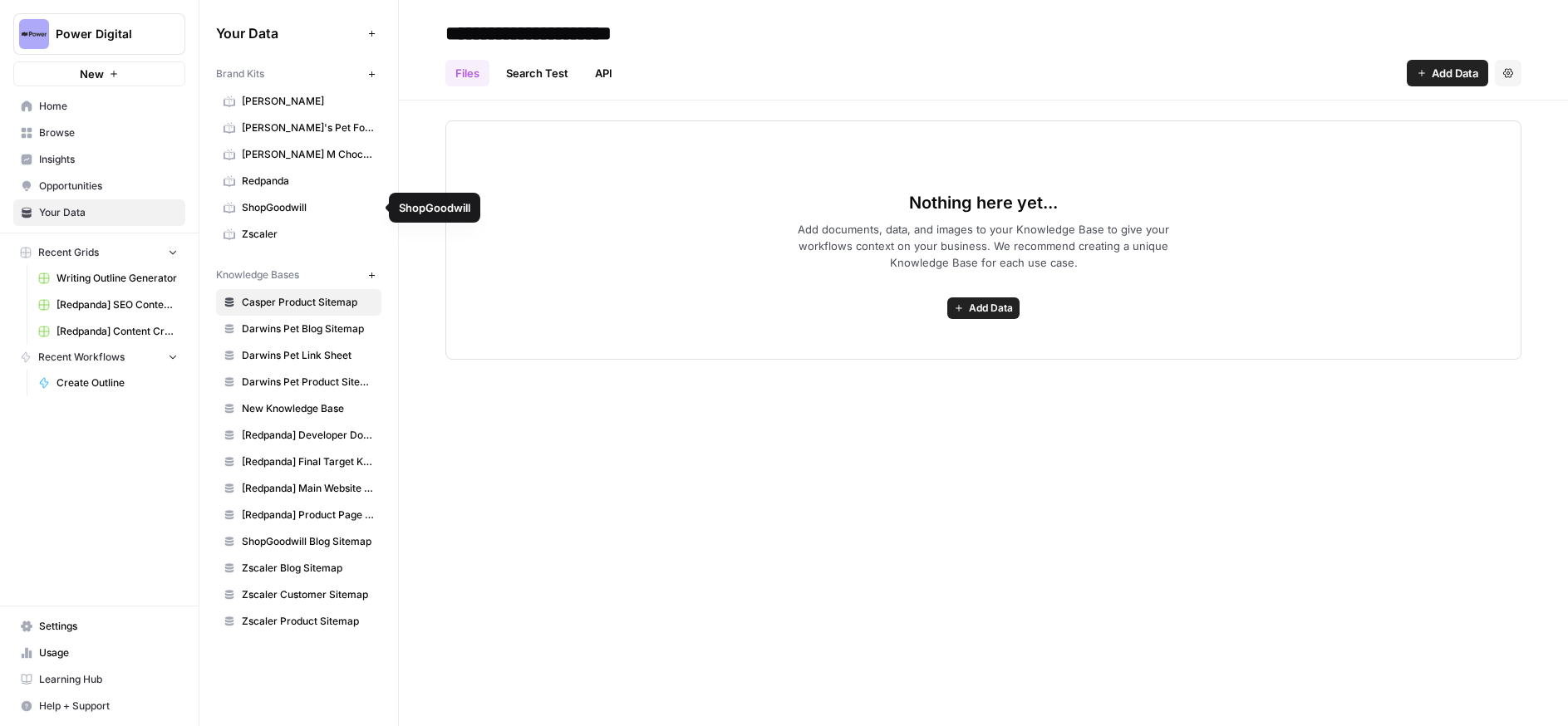
click at [263, 176] on span "Redpanda" at bounding box center [308, 180] width 132 height 15
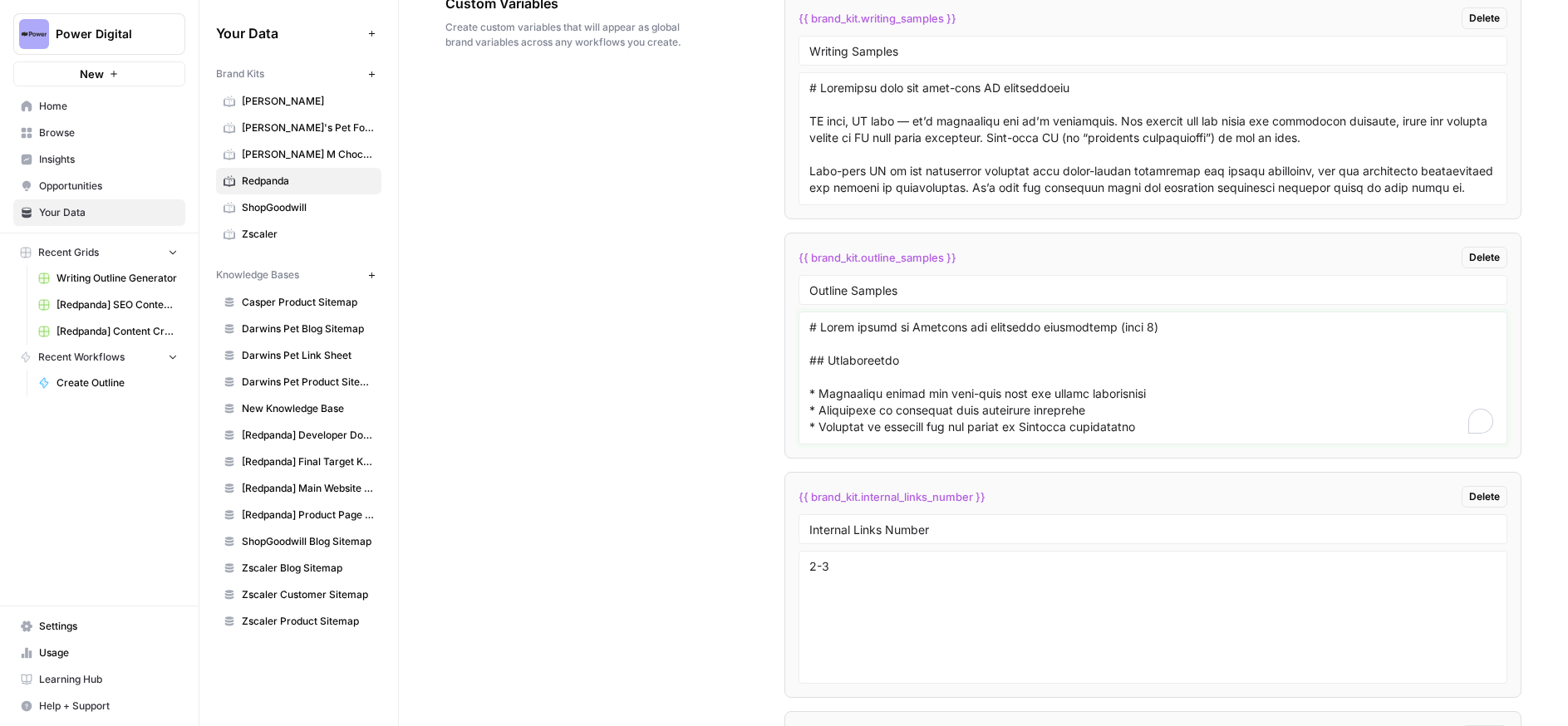
click at [970, 402] on textarea "To enrich screen reader interactions, please activate Accessibility in Grammarl…" at bounding box center [1152, 378] width 687 height 118
paste textarea "Streaming data for real-time AI applications ## What is real-time AI? * Shift f…"
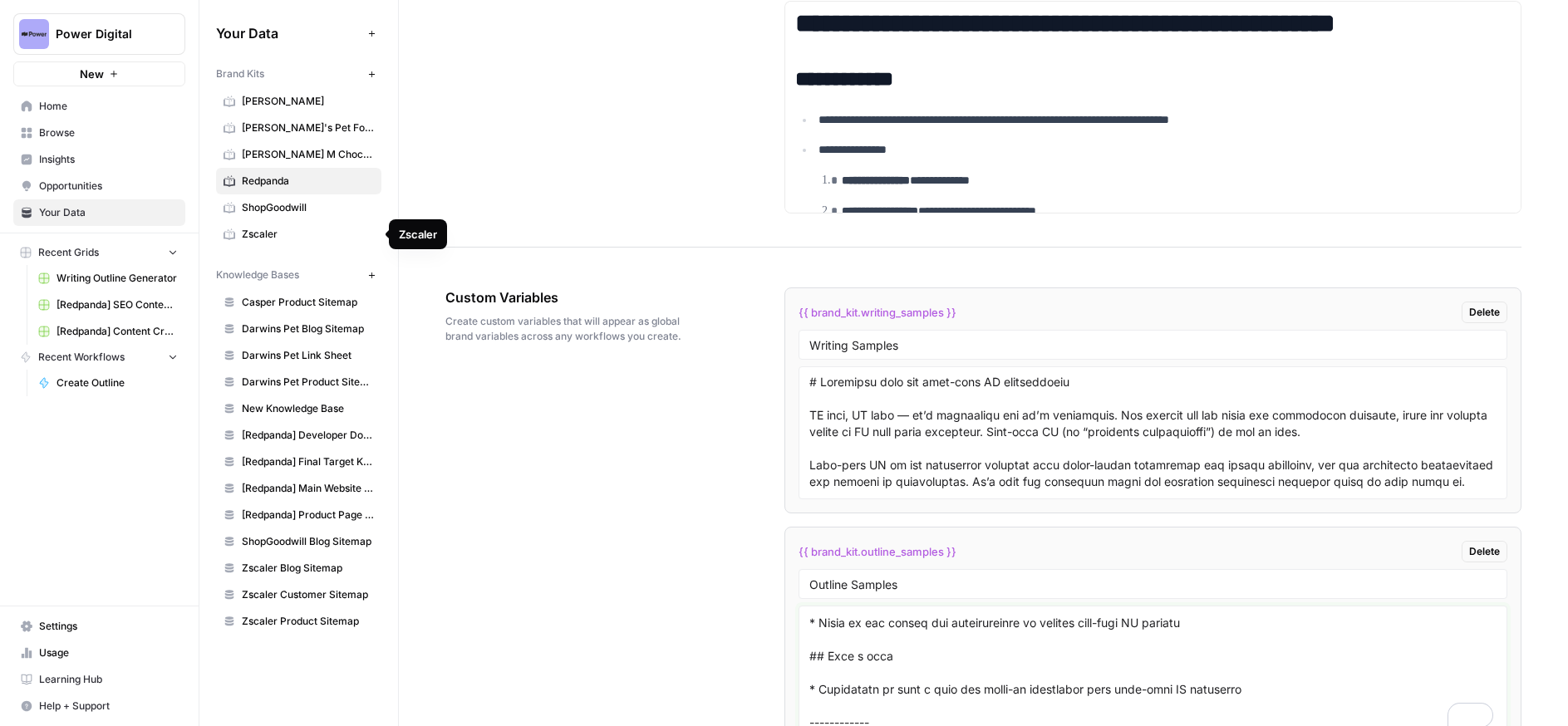
type textarea "# Streaming data for real-time AI applications ## What is real-time AI? * Shift…"
click at [135, 271] on span "Writing Outline Generator" at bounding box center [117, 278] width 121 height 15
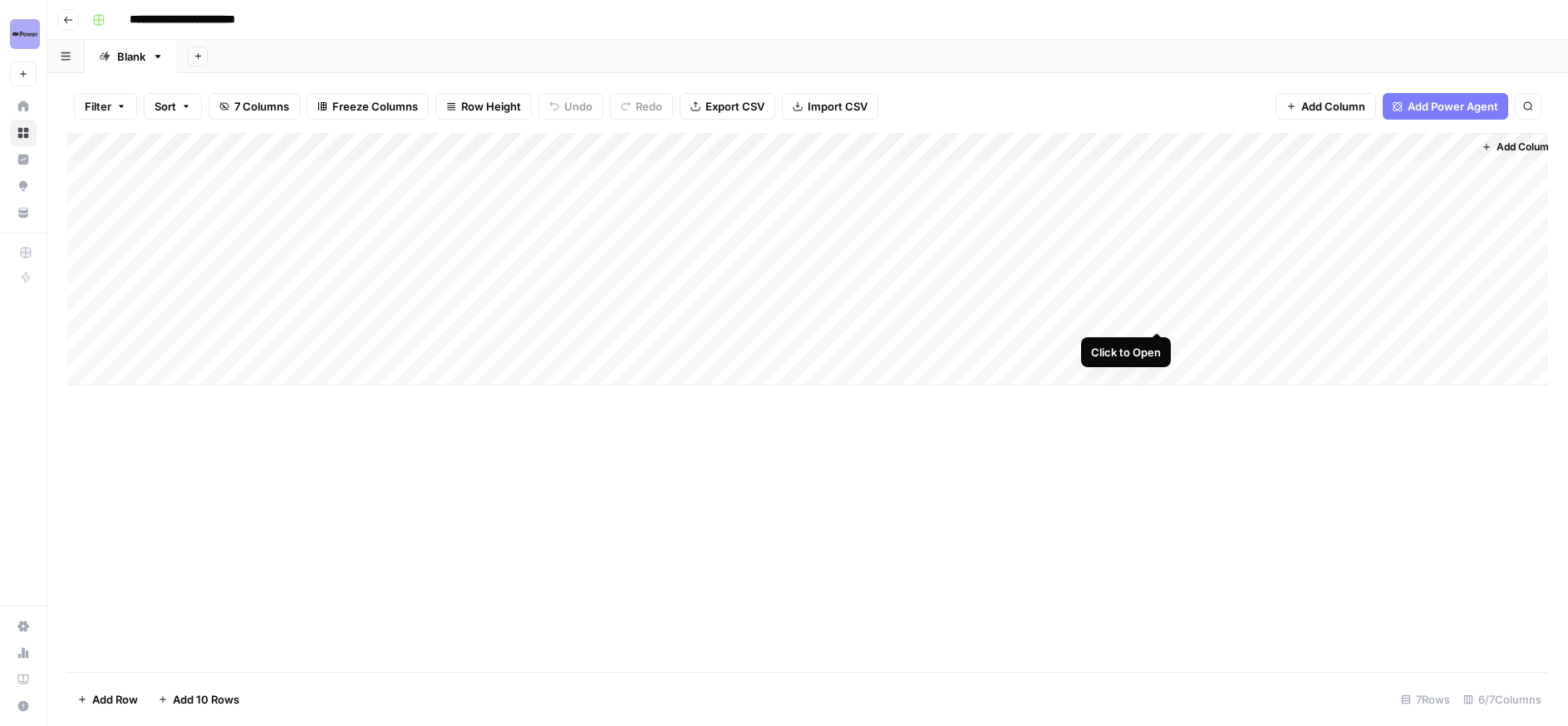
click at [1156, 315] on div "Add Column" at bounding box center [808, 258] width 1480 height 252
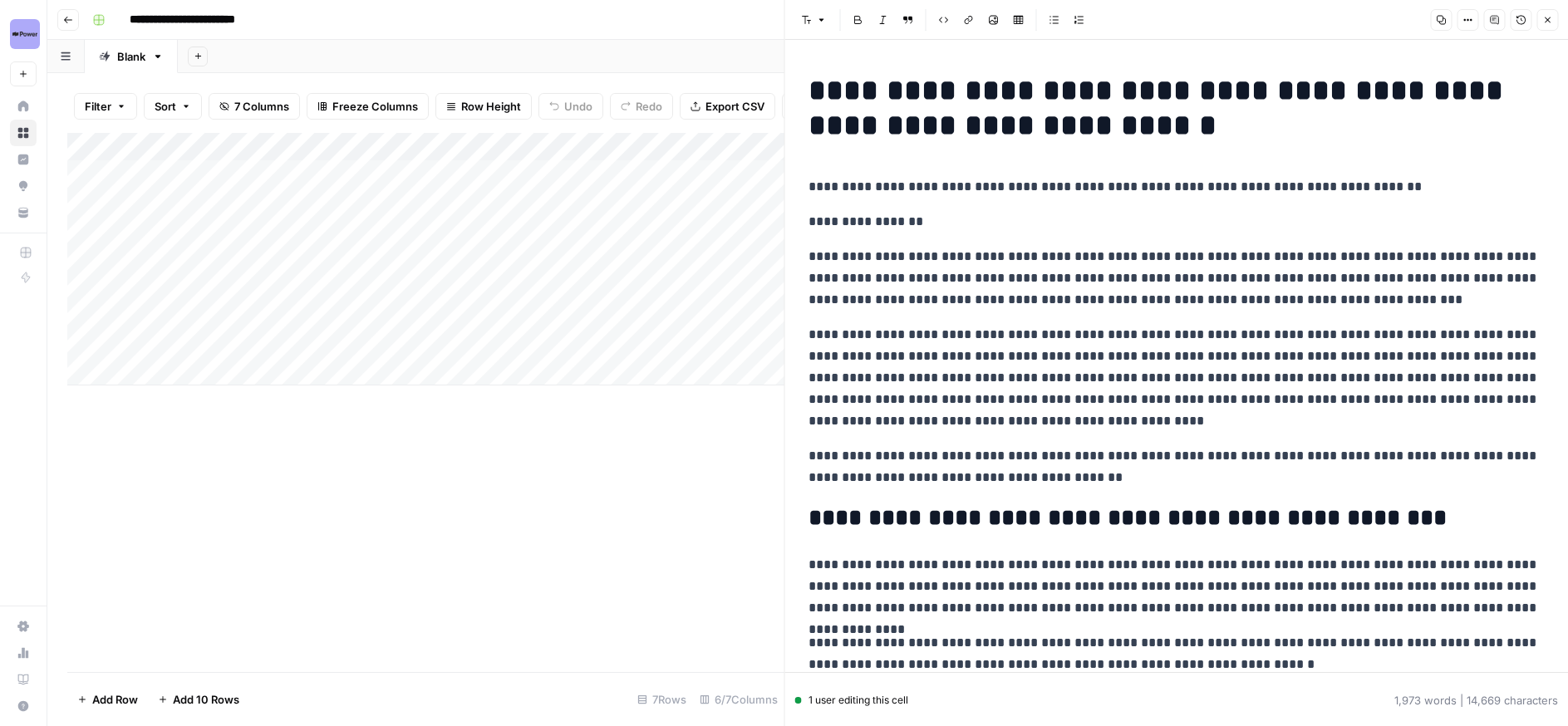
click at [1468, 24] on icon "button" at bounding box center [1466, 19] width 10 height 10
click at [1407, 173] on span "Code" at bounding box center [1417, 175] width 80 height 16
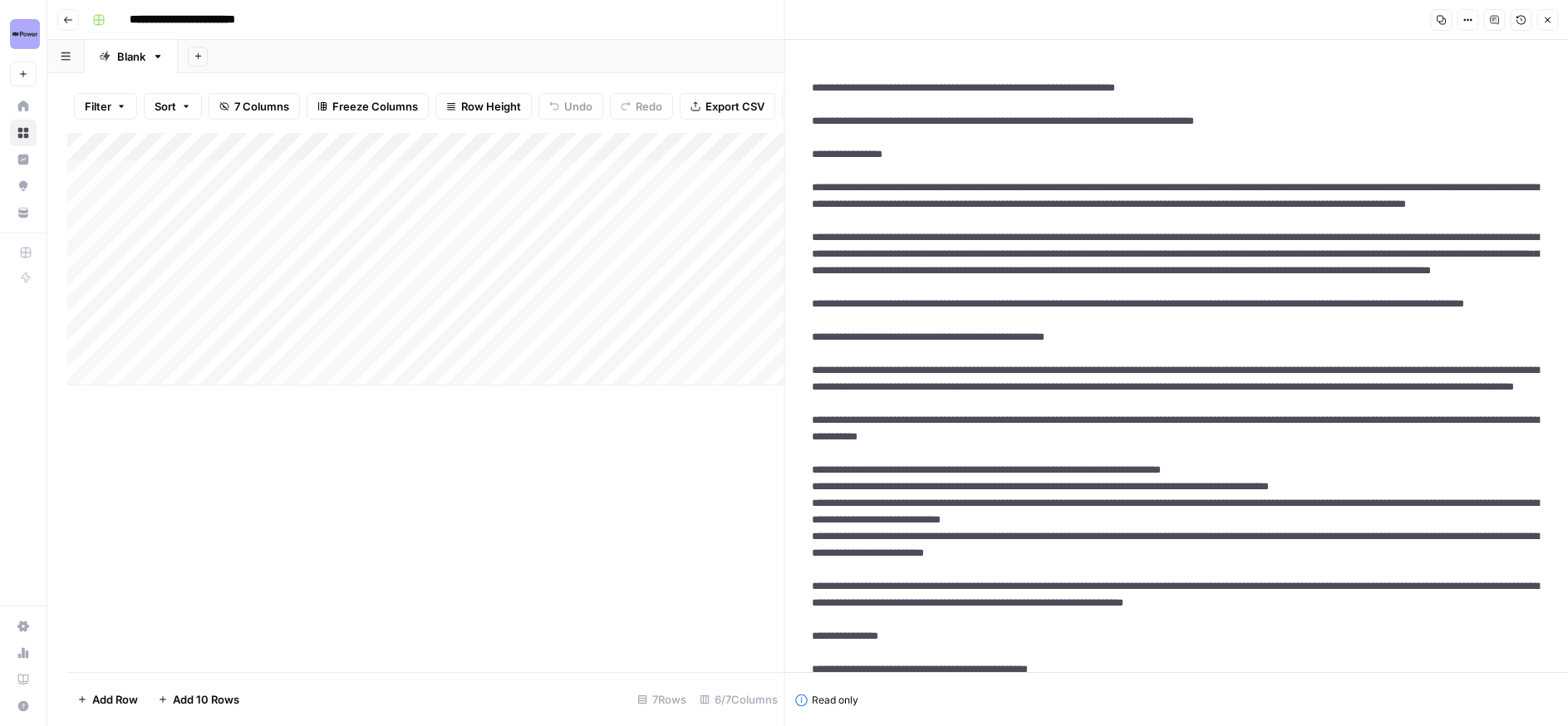
click at [26, 103] on icon at bounding box center [23, 106] width 10 height 10
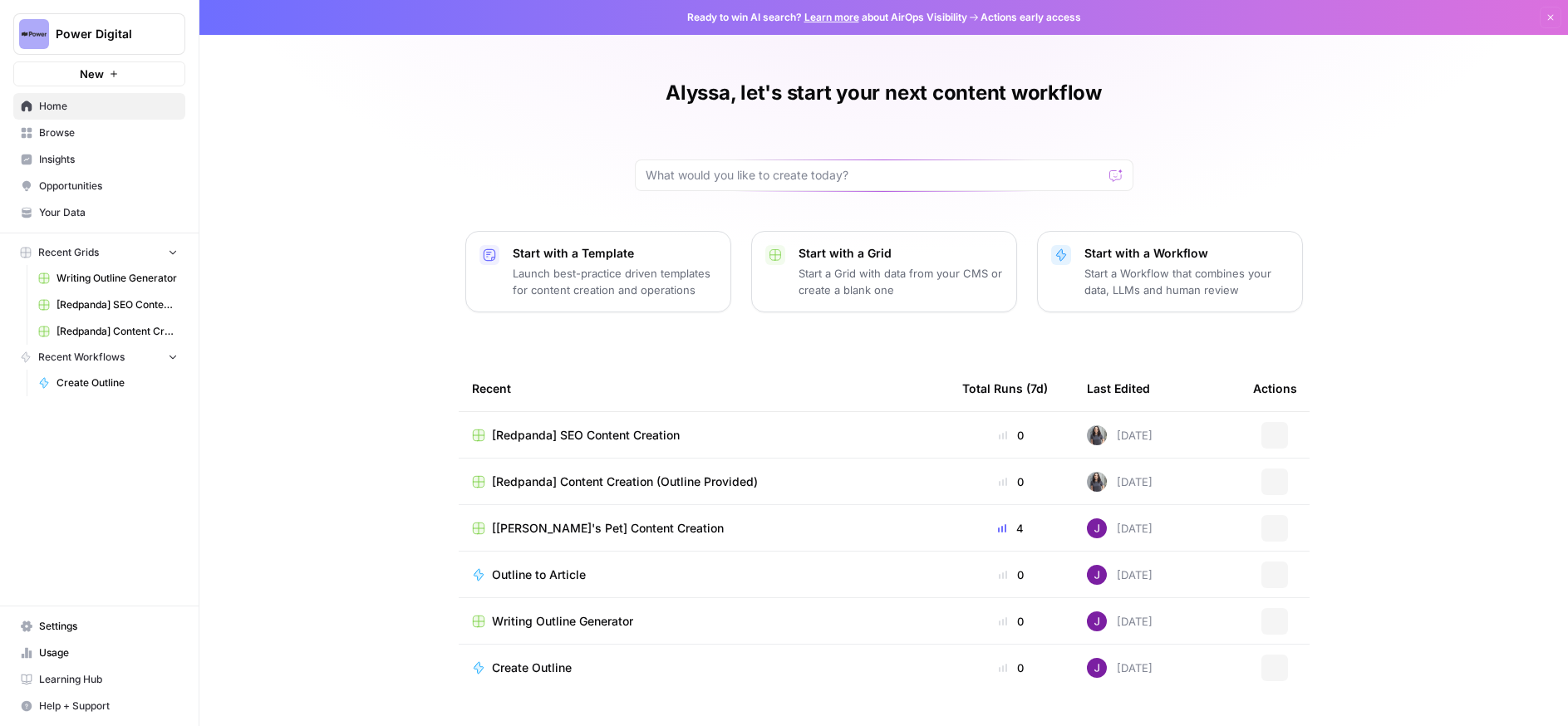
click at [85, 213] on span "Your Data" at bounding box center [108, 212] width 139 height 15
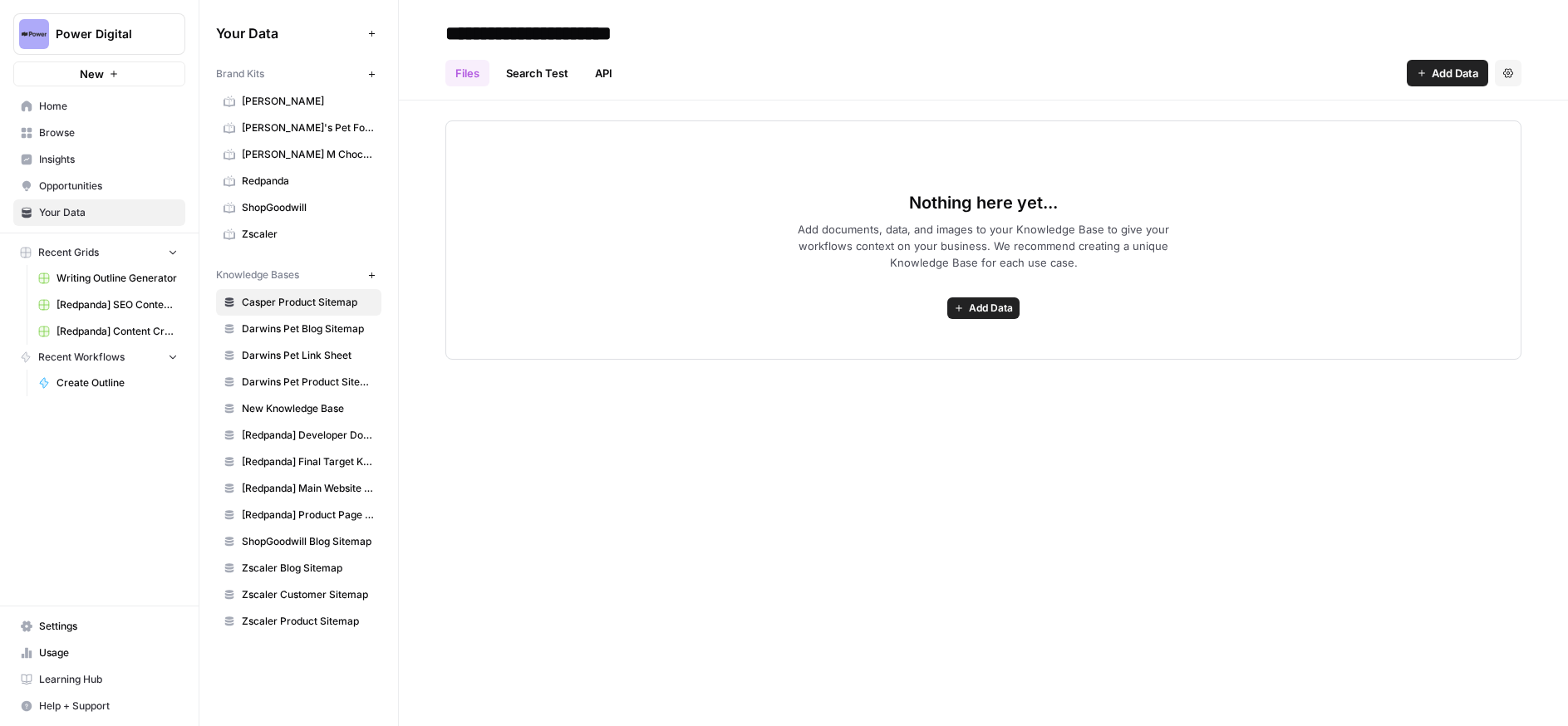
click at [303, 179] on span "Redpanda" at bounding box center [308, 180] width 132 height 15
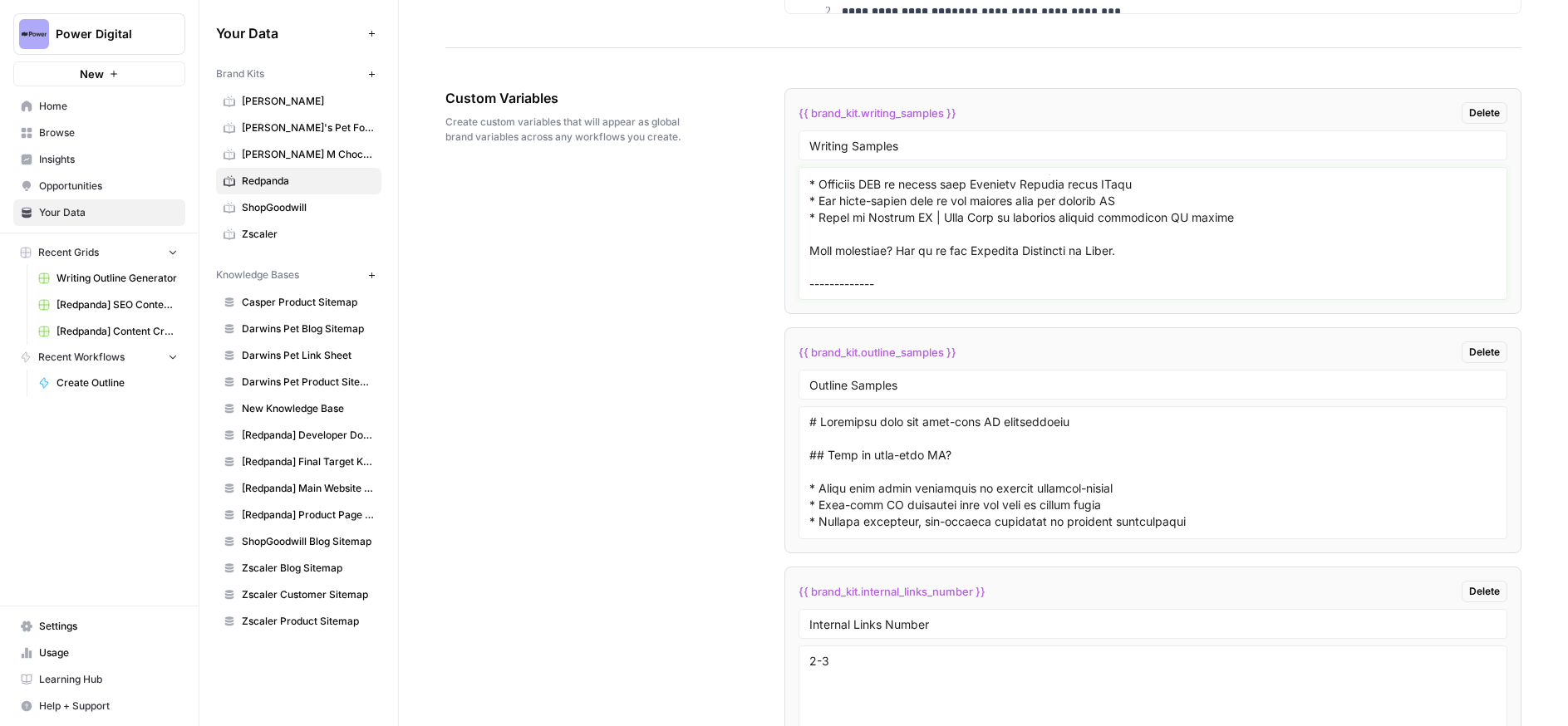
click at [849, 275] on textarea at bounding box center [1152, 233] width 687 height 118
paste textarea "# Build a real-time equipment monitoring pipeline with Snowflake and MQTT Learn…"
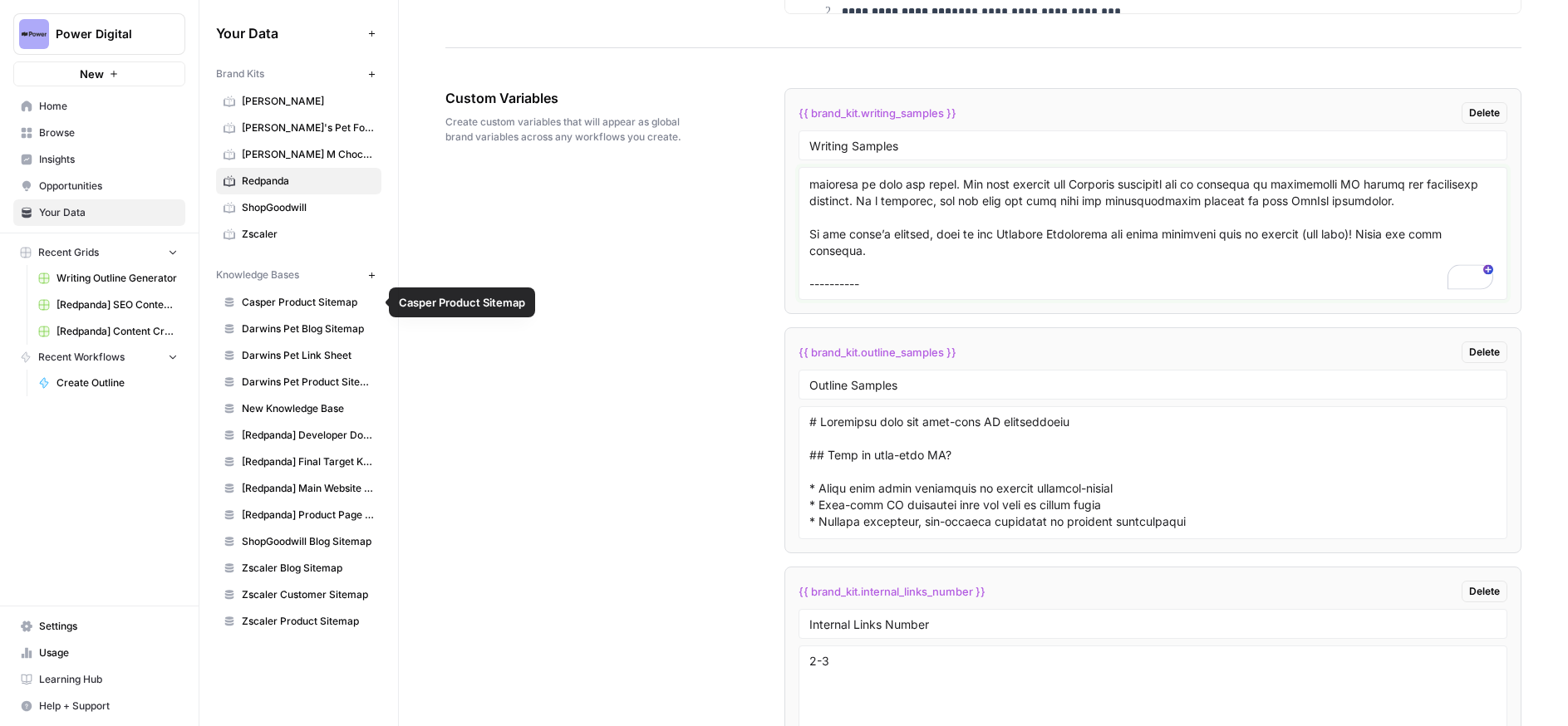
type textarea "# Loremipsu dolo sit amet-cons AD elitseddoeiu TE inci, UT labo — et’d magnaali…"
click at [126, 273] on span "Writing Outline Generator" at bounding box center [117, 278] width 121 height 15
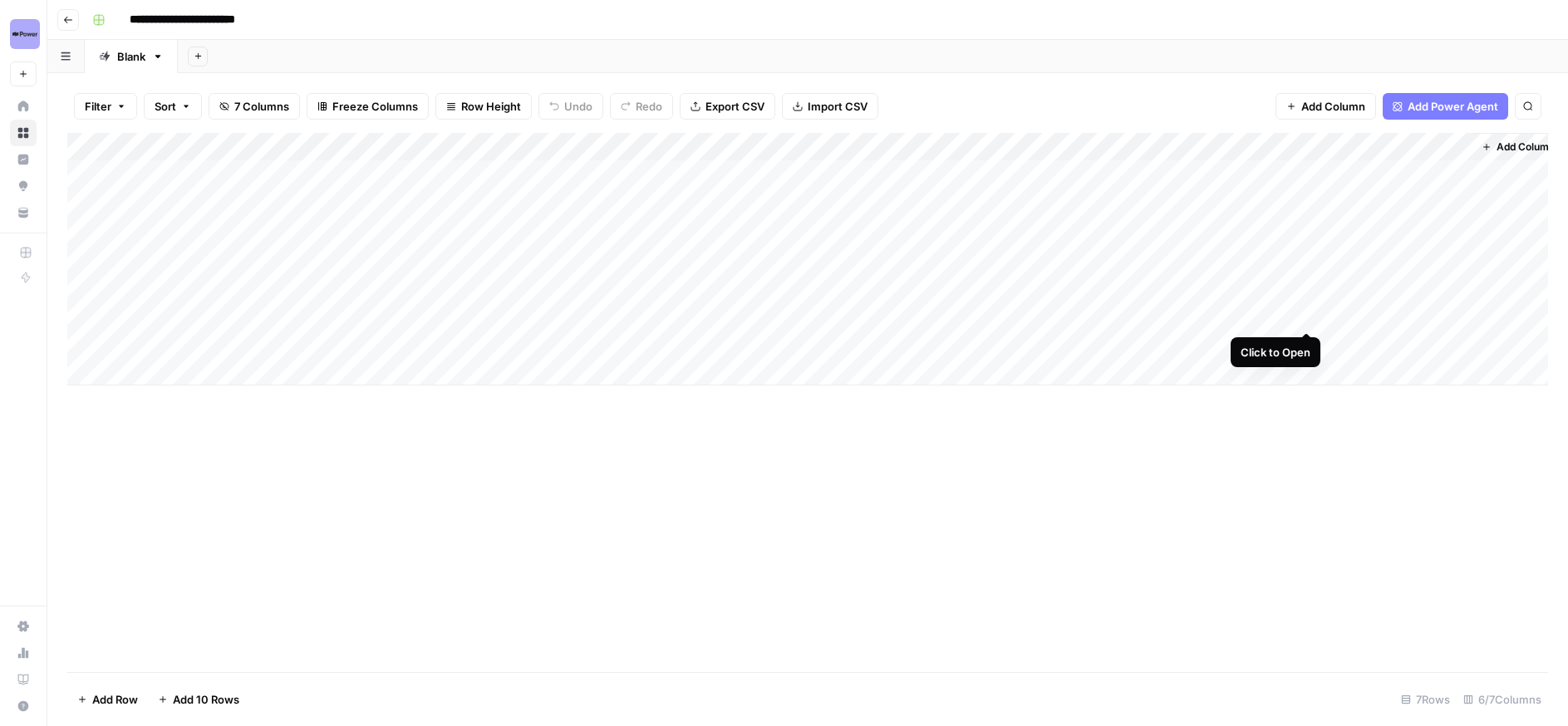
click at [1309, 314] on div "Add Column" at bounding box center [808, 258] width 1480 height 252
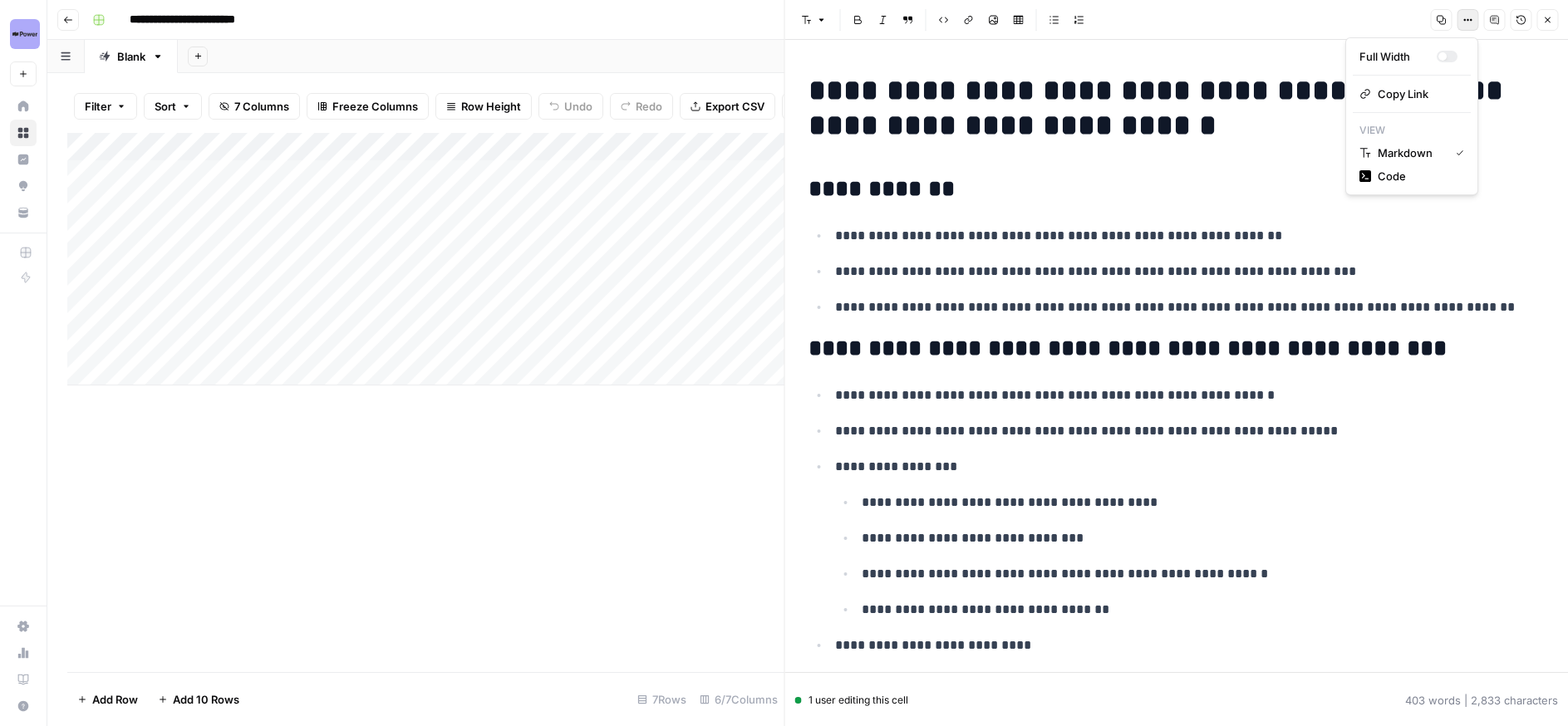
click at [1470, 20] on icon "button" at bounding box center [1471, 20] width 3 height 3
click at [1377, 171] on span "Code" at bounding box center [1417, 175] width 80 height 16
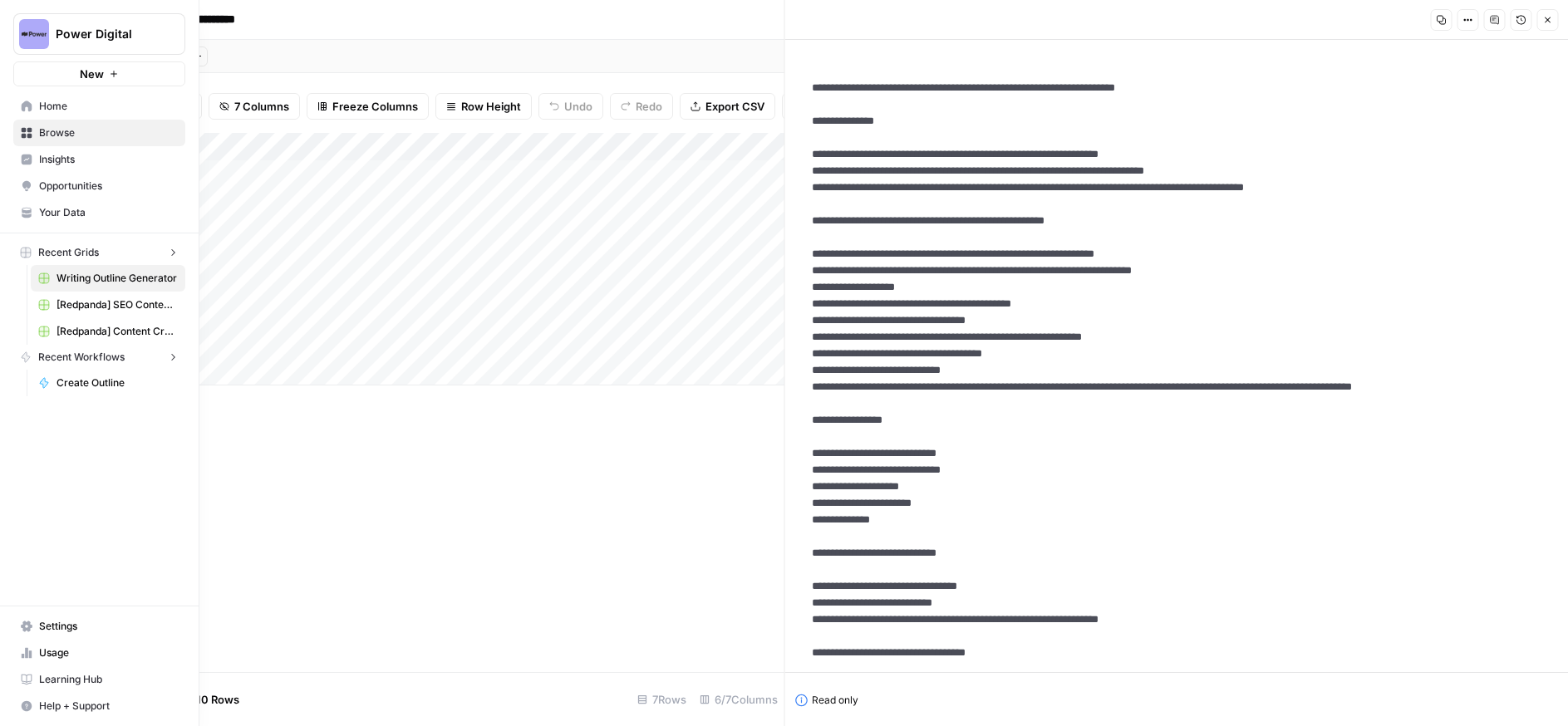
click at [25, 106] on icon at bounding box center [27, 106] width 10 height 10
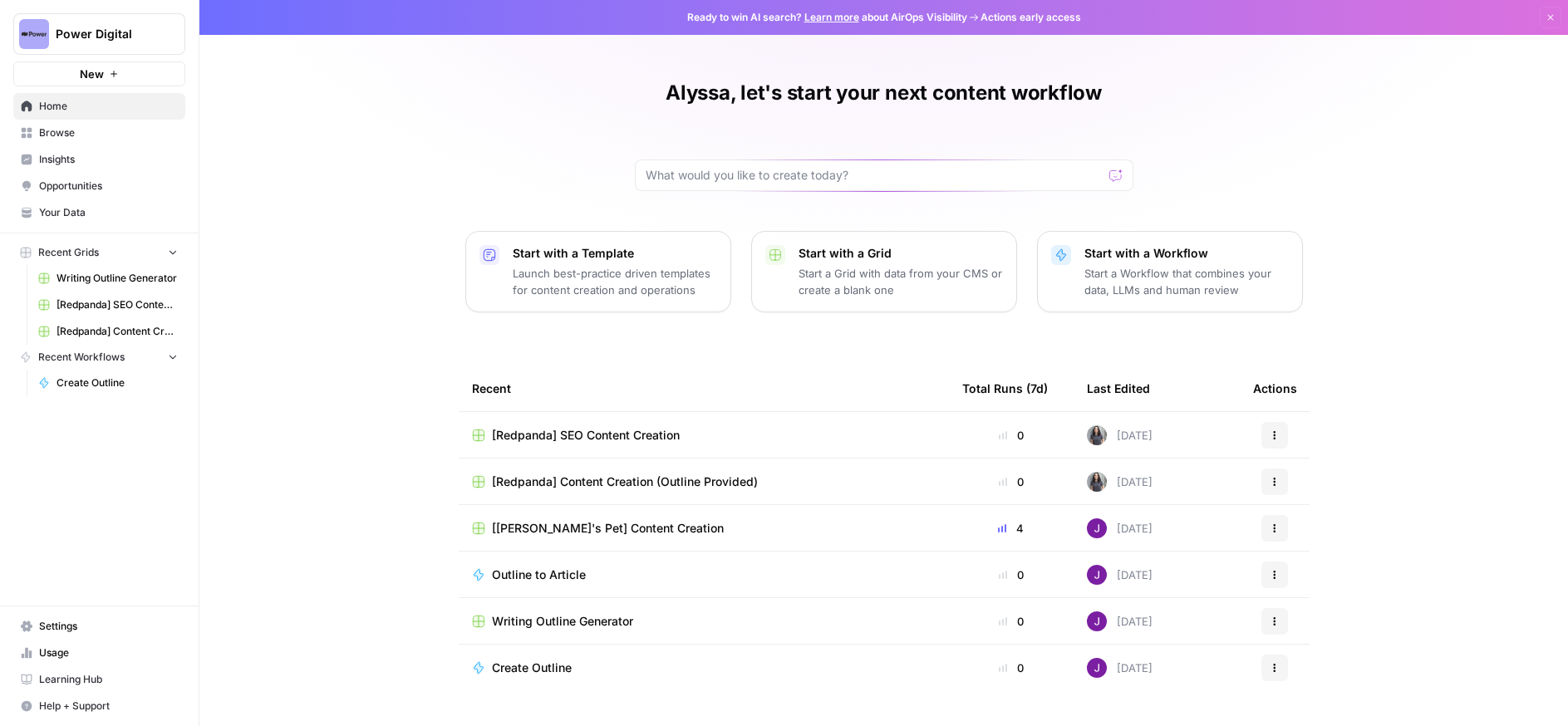
click at [80, 221] on link "Your Data" at bounding box center [99, 213] width 172 height 27
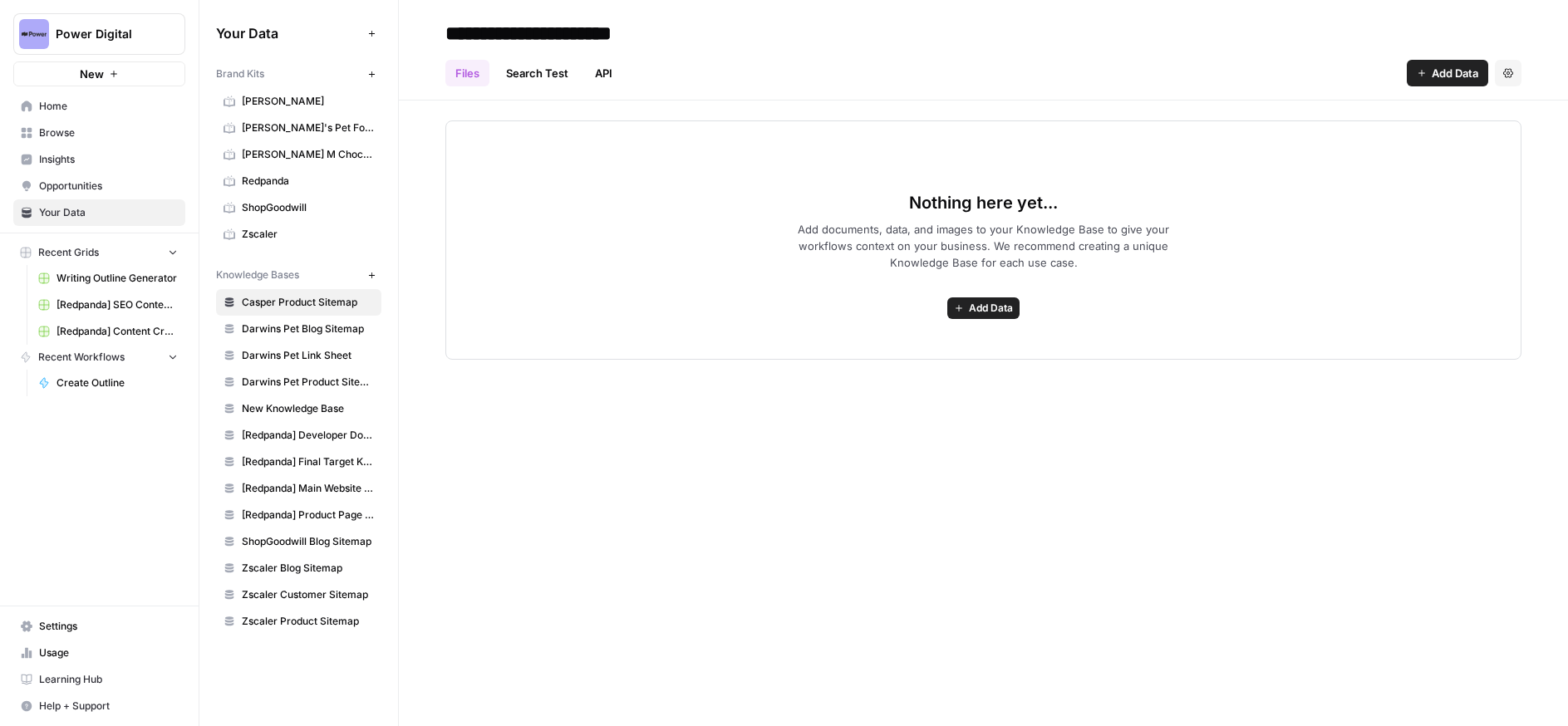
click at [277, 181] on span "Redpanda" at bounding box center [308, 180] width 132 height 15
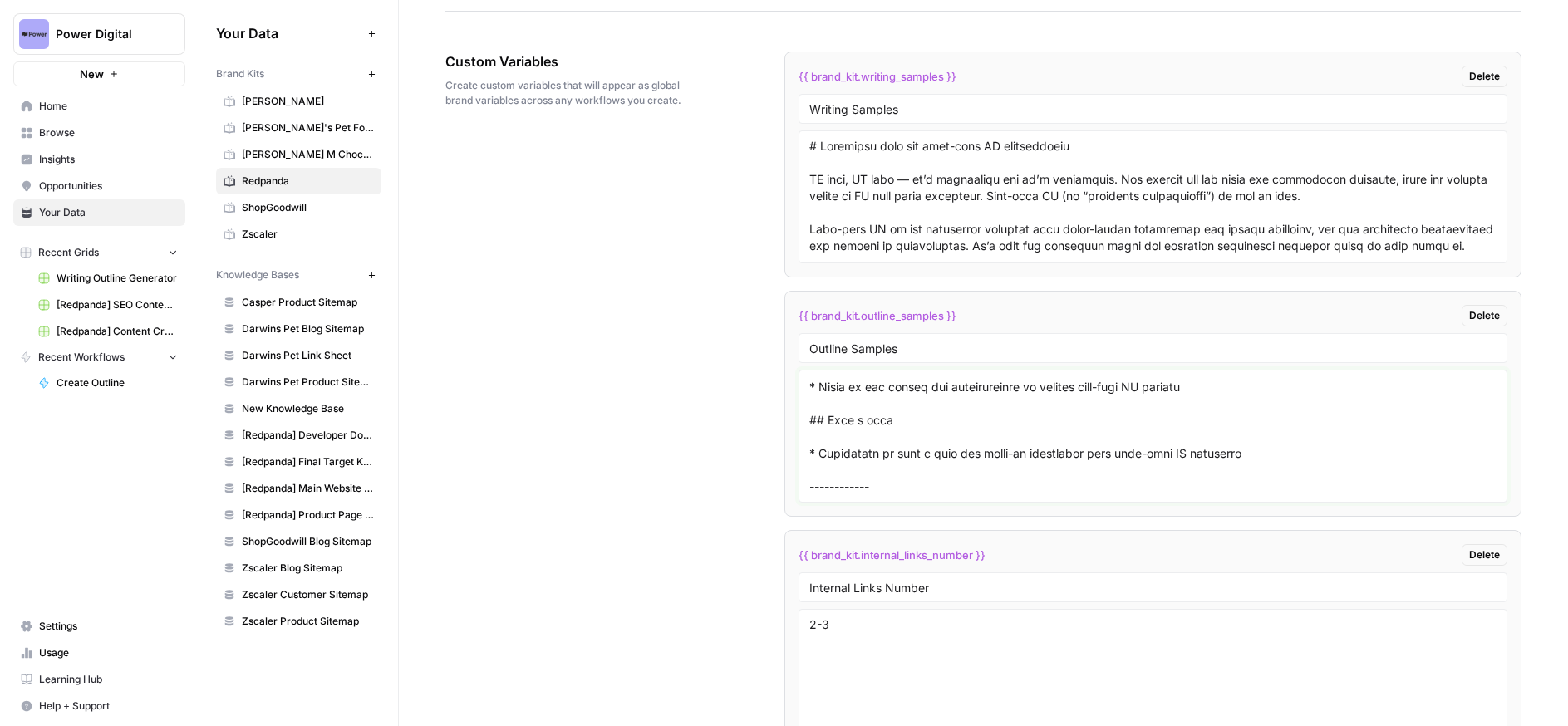
click at [889, 480] on textarea at bounding box center [1152, 436] width 687 height 118
paste textarea "# Build a real-time equipment monitoring pipeline with Snowflake and MQTT ## In…"
type textarea "# Streaming data for real-time AI applications ## What is real-time AI? * Shift…"
click at [107, 280] on span "Writing Outline Generator" at bounding box center [117, 278] width 121 height 15
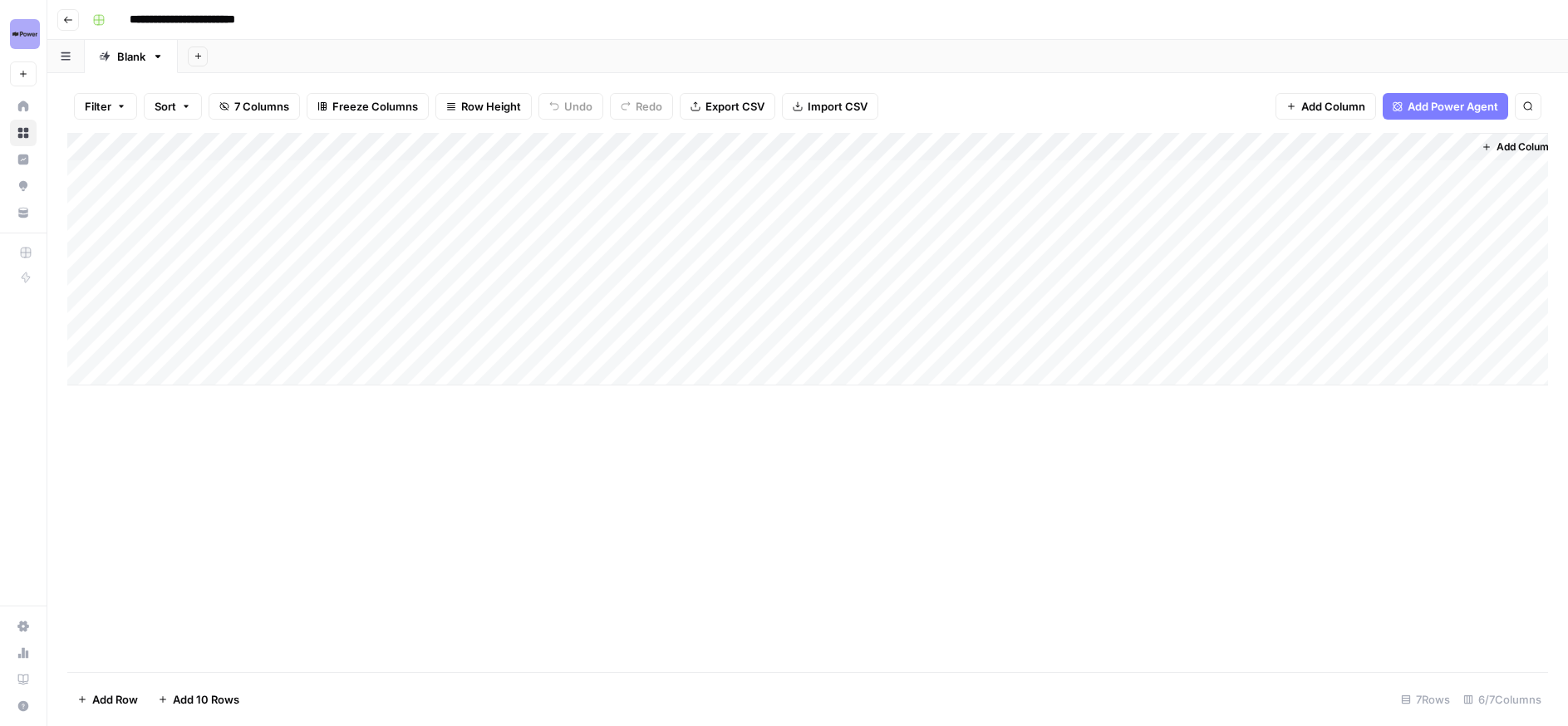
click at [1156, 343] on div "Add Column" at bounding box center [808, 258] width 1480 height 252
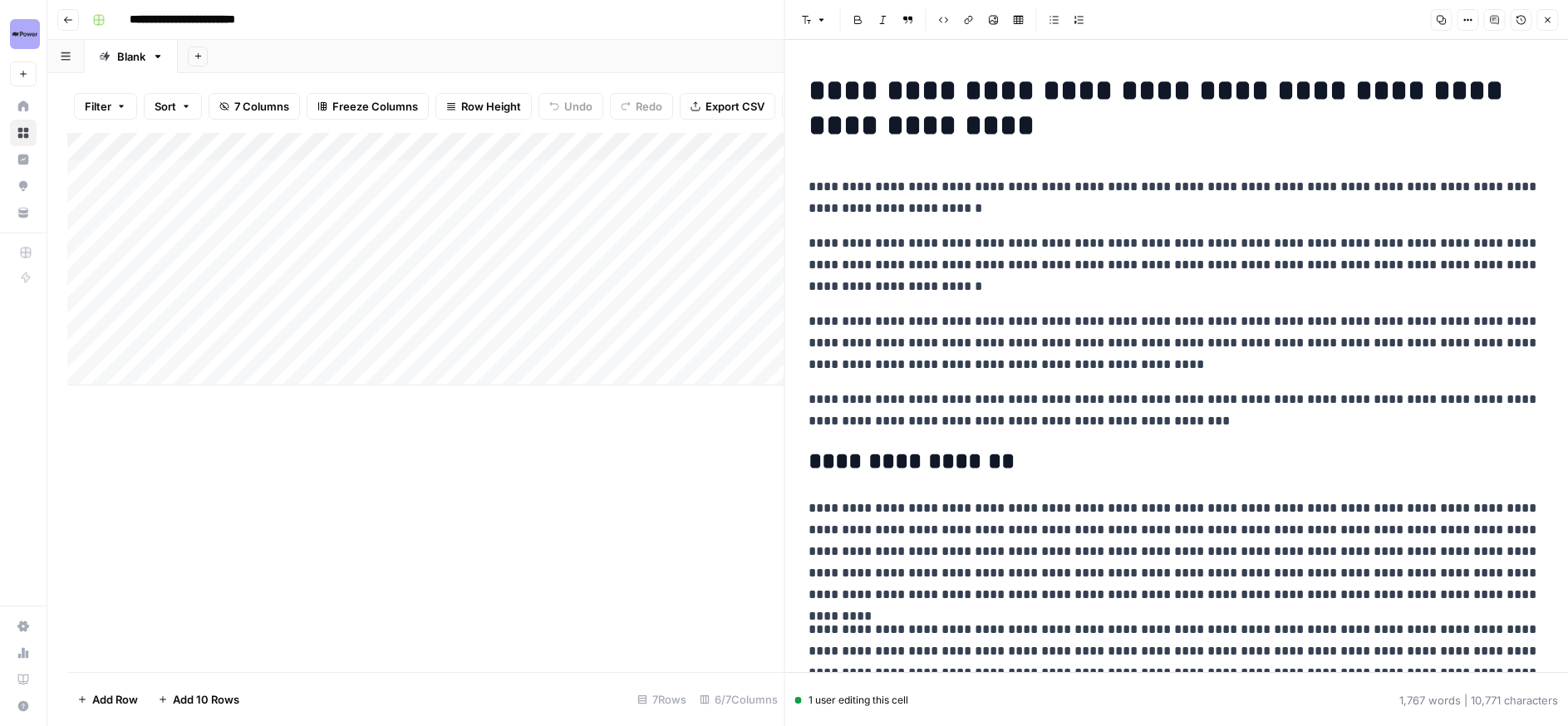
click at [1459, 21] on button "Options" at bounding box center [1466, 20] width 22 height 22
click at [1391, 180] on span "Code" at bounding box center [1417, 175] width 80 height 16
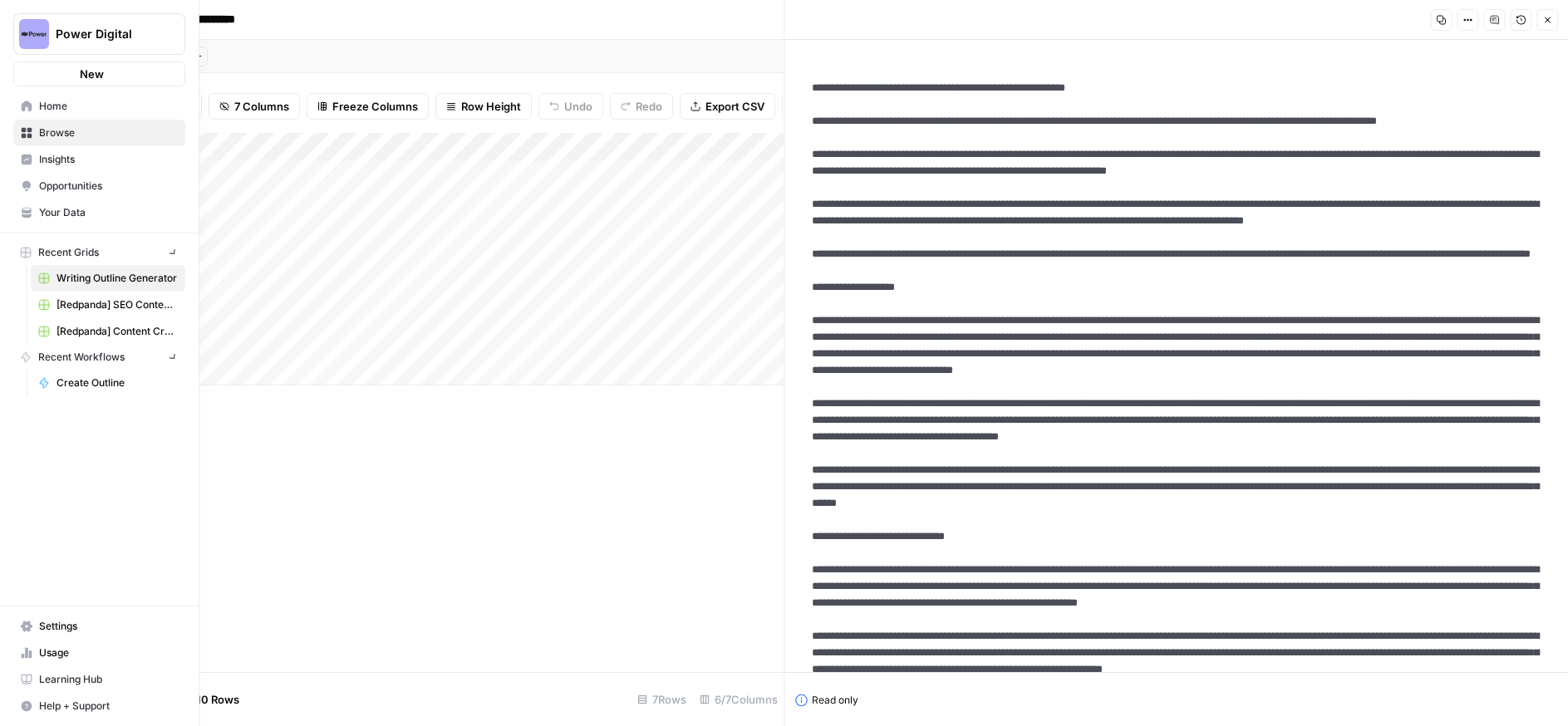
click at [22, 102] on icon at bounding box center [26, 106] width 11 height 11
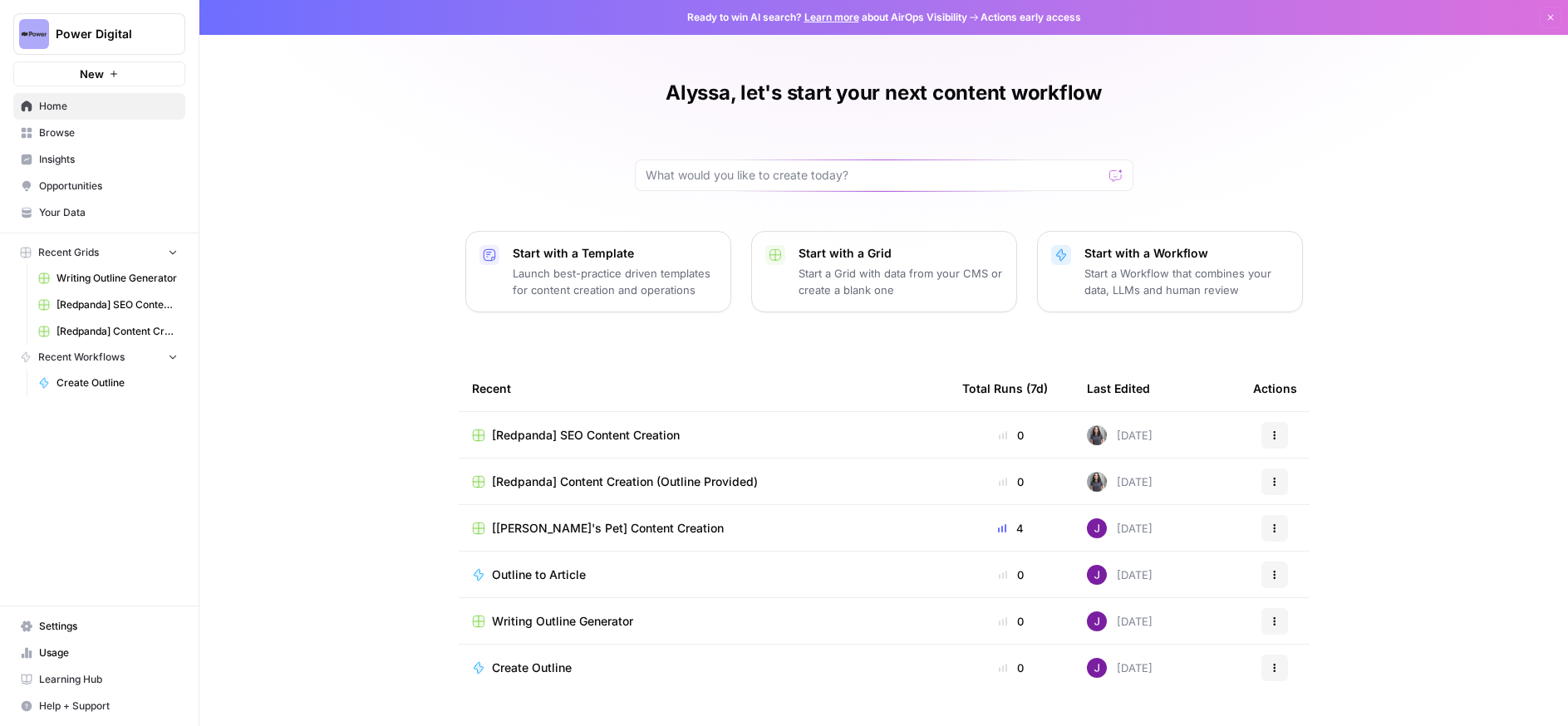
click at [87, 209] on span "Your Data" at bounding box center [108, 212] width 139 height 15
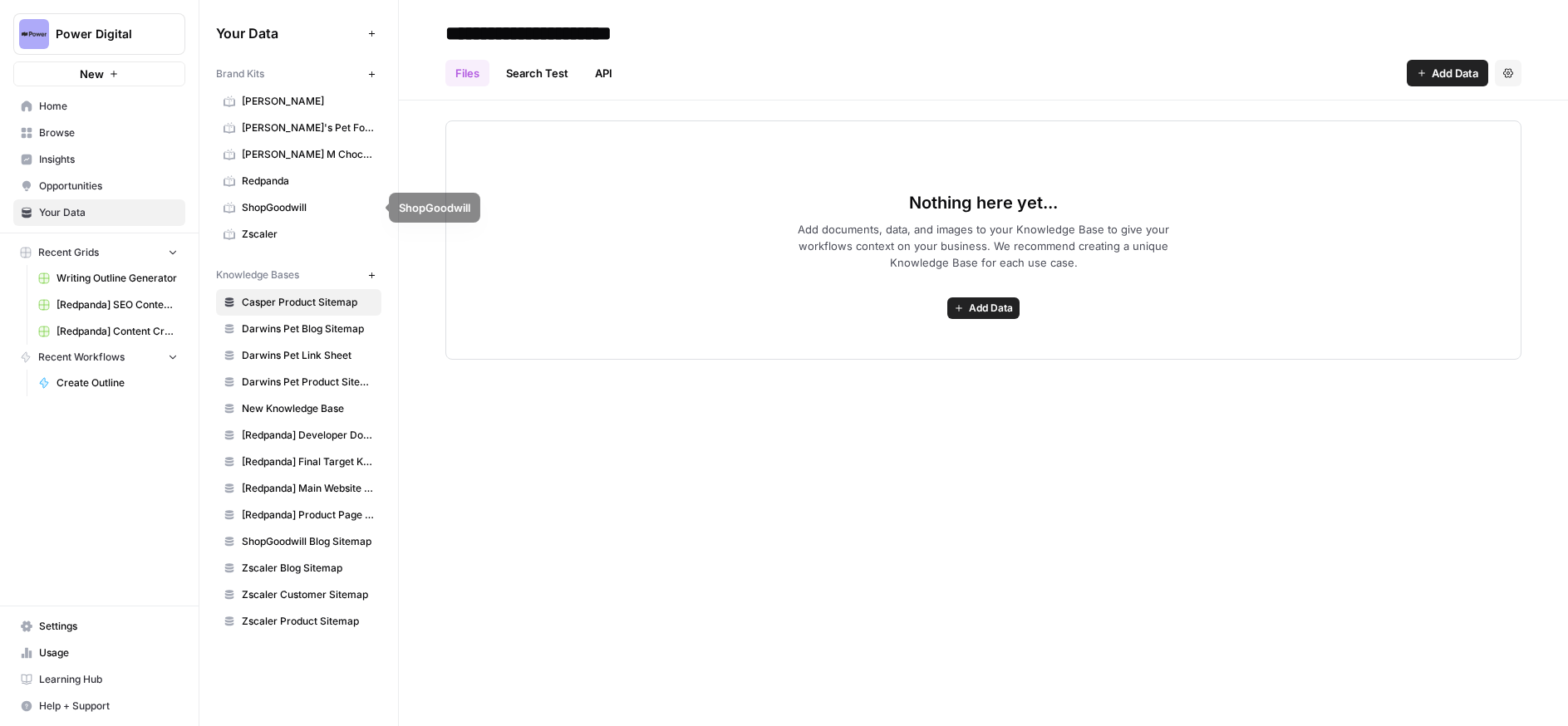
click at [275, 178] on span "Redpanda" at bounding box center [308, 180] width 132 height 15
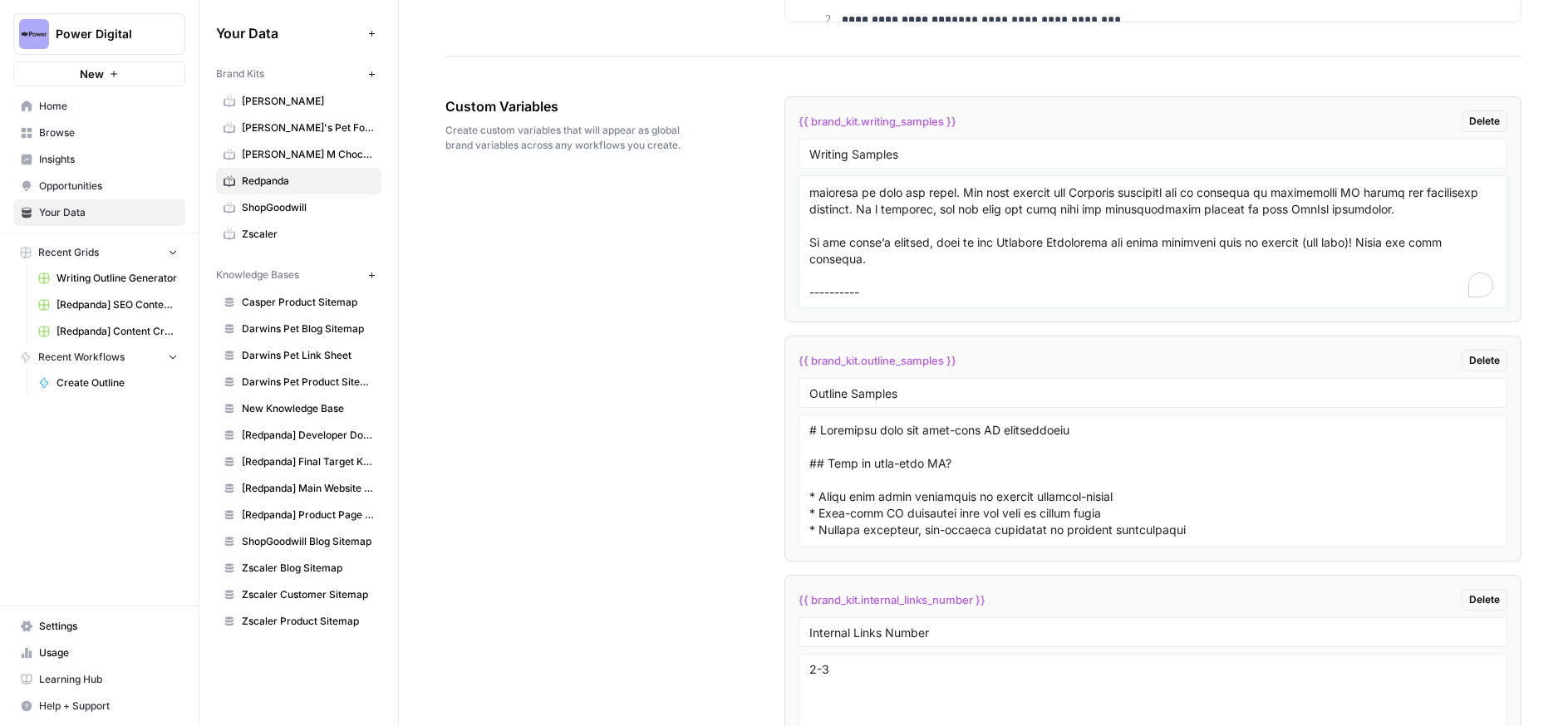
click at [868, 282] on textarea "To enrich screen reader interactions, please activate Accessibility in Grammarl…" at bounding box center [1152, 242] width 687 height 118
paste textarea "# Lorem ipsumd si Ametcons adi elitseddo eiusmodtemp (inci 0) "Utlabo, etdolo, …"
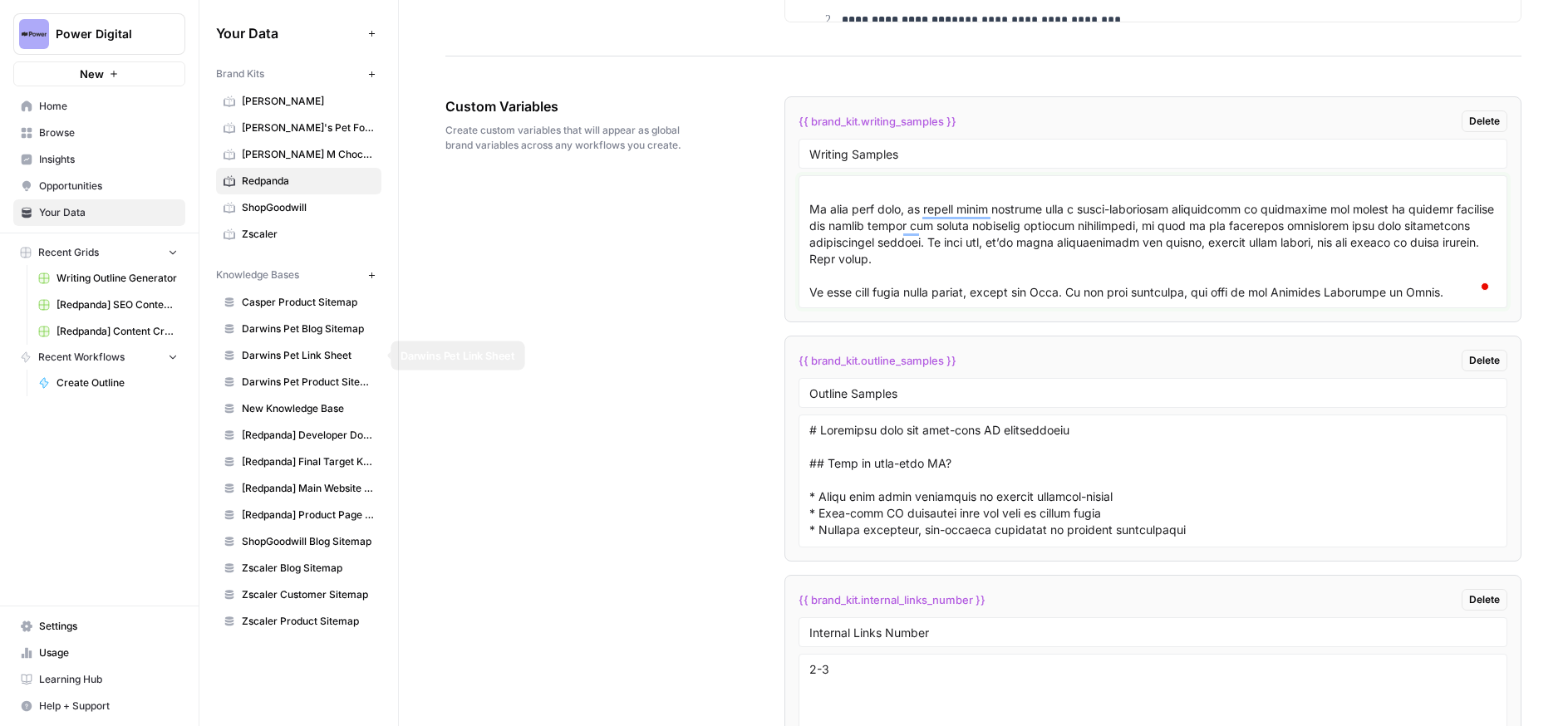
type textarea "# Loremipsu dolo sit amet-cons AD elitseddoeiu TE inci, UT labo — et’d magnaali…"
click at [571, 294] on div "Custom Variables Create custom variables that will appear as global brand varia…" at bounding box center [983, 588] width 1076 height 1050
click at [89, 276] on span "Writing Outline Generator" at bounding box center [117, 278] width 121 height 15
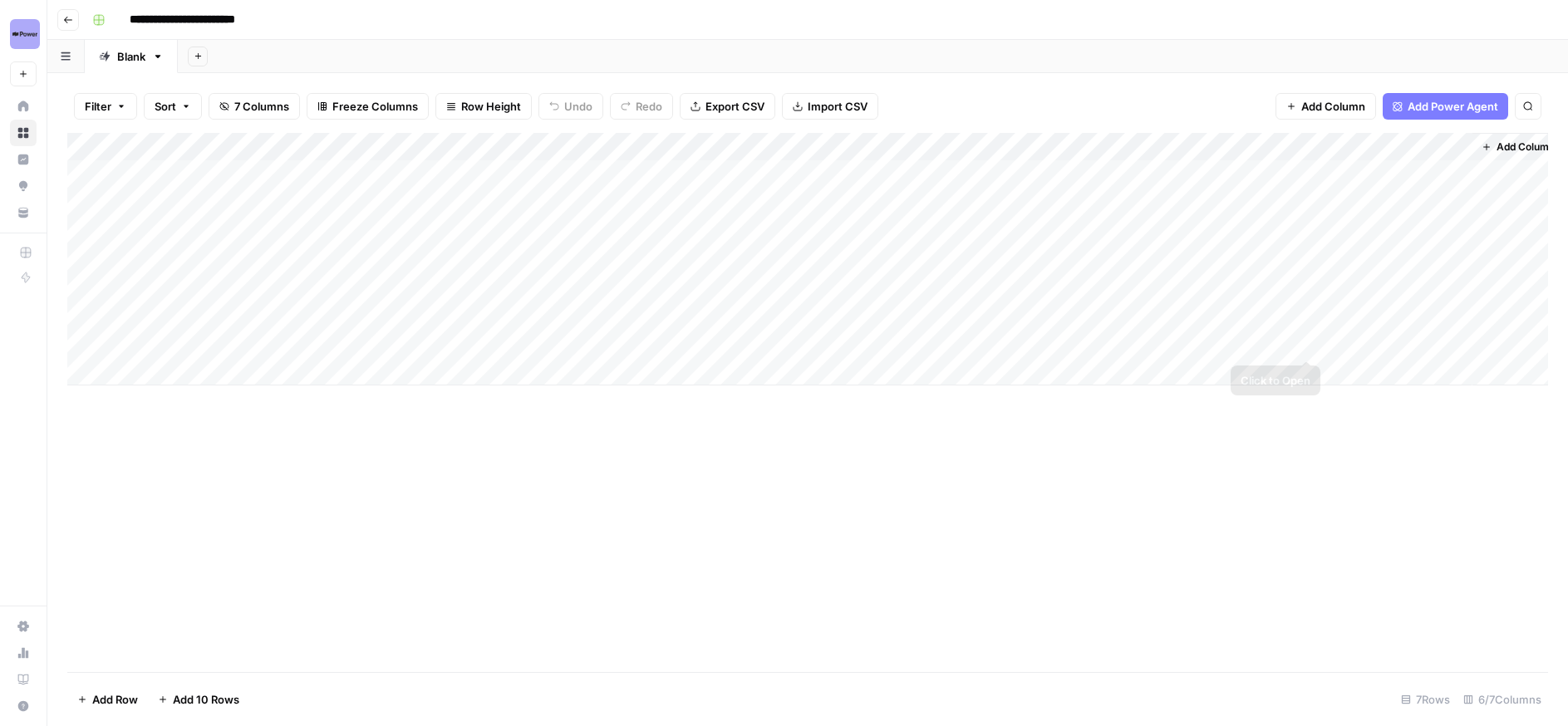
click at [1308, 343] on div "Add Column" at bounding box center [808, 258] width 1480 height 252
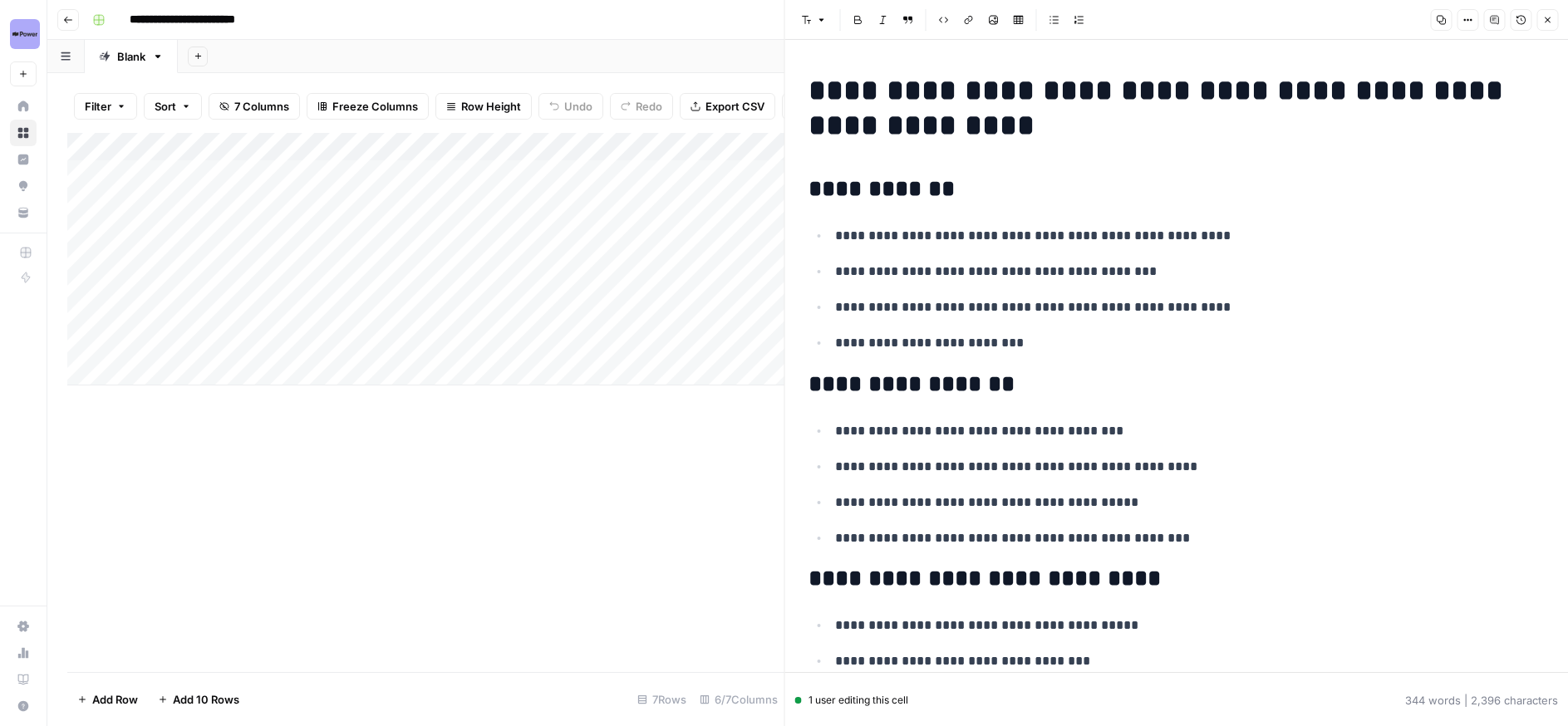
click at [1467, 15] on icon "button" at bounding box center [1466, 19] width 10 height 10
click at [1379, 182] on span "Code" at bounding box center [1417, 175] width 80 height 16
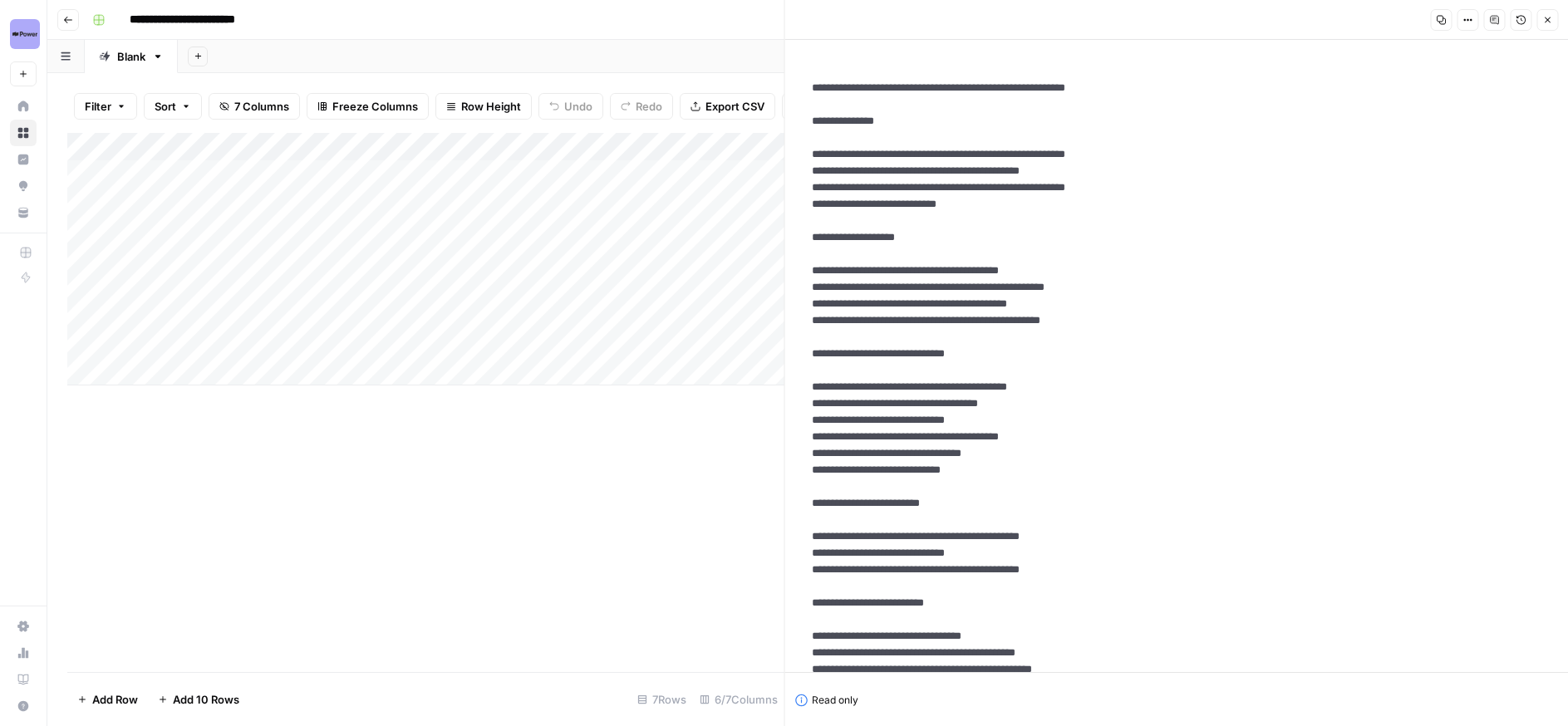
click at [1099, 278] on textarea at bounding box center [1177, 711] width 757 height 1289
click at [21, 103] on icon at bounding box center [23, 106] width 11 height 11
